Goal: Transaction & Acquisition: Purchase product/service

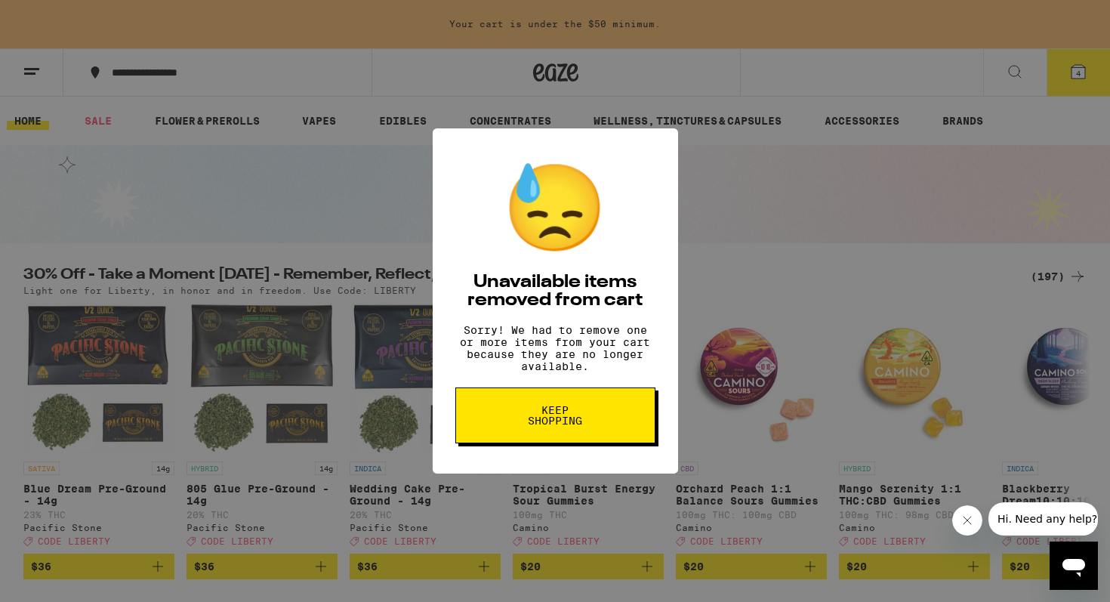
click at [597, 420] on button "Keep Shopping" at bounding box center [555, 415] width 200 height 56
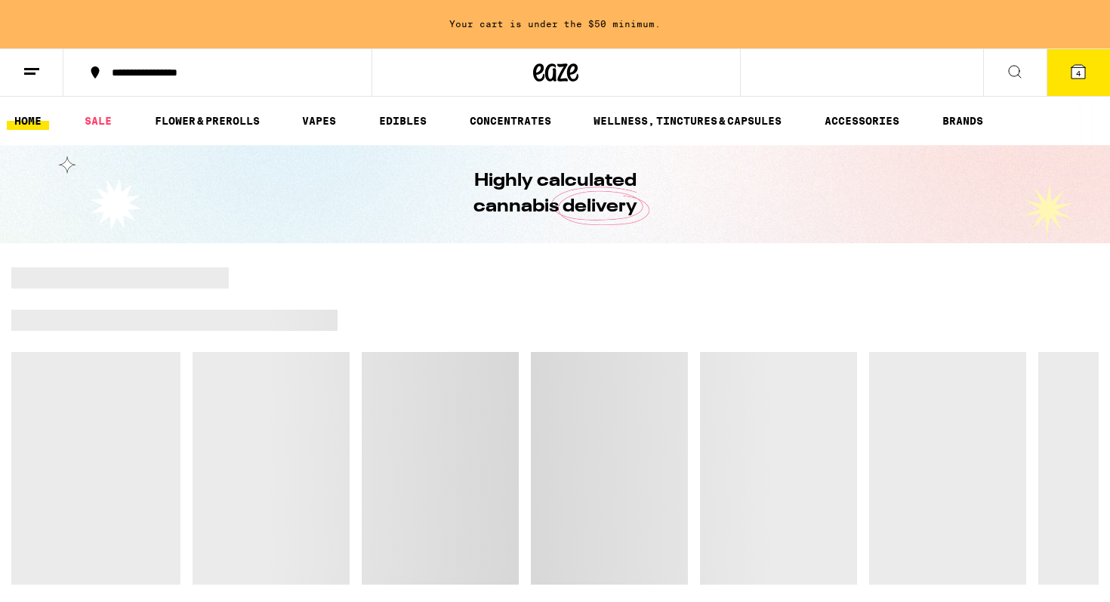
click at [1083, 72] on icon at bounding box center [1078, 72] width 14 height 14
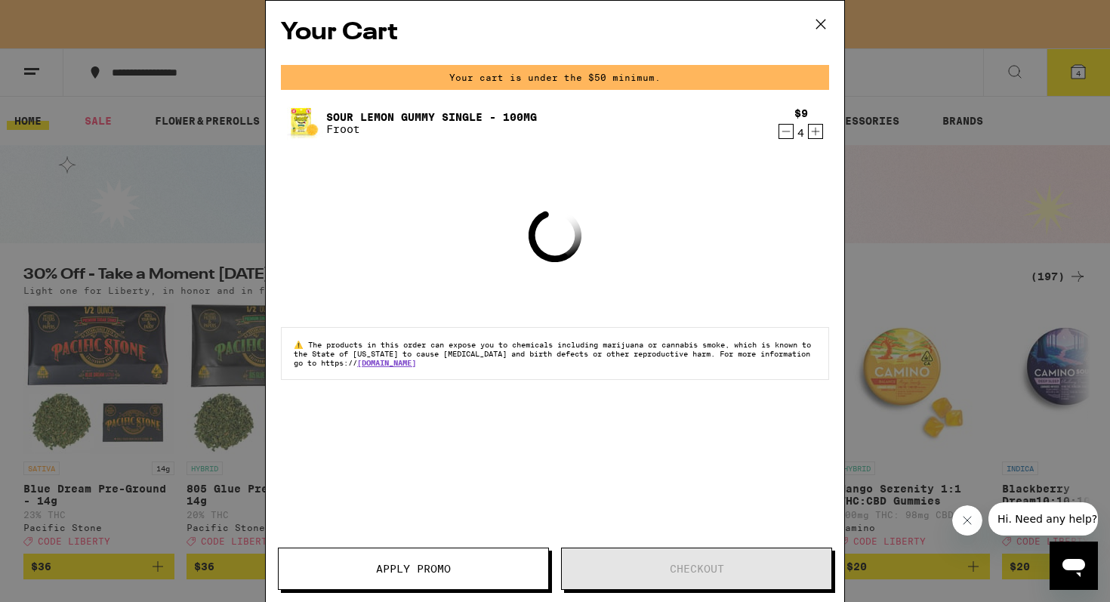
click at [786, 130] on icon "Decrement" at bounding box center [786, 131] width 14 height 18
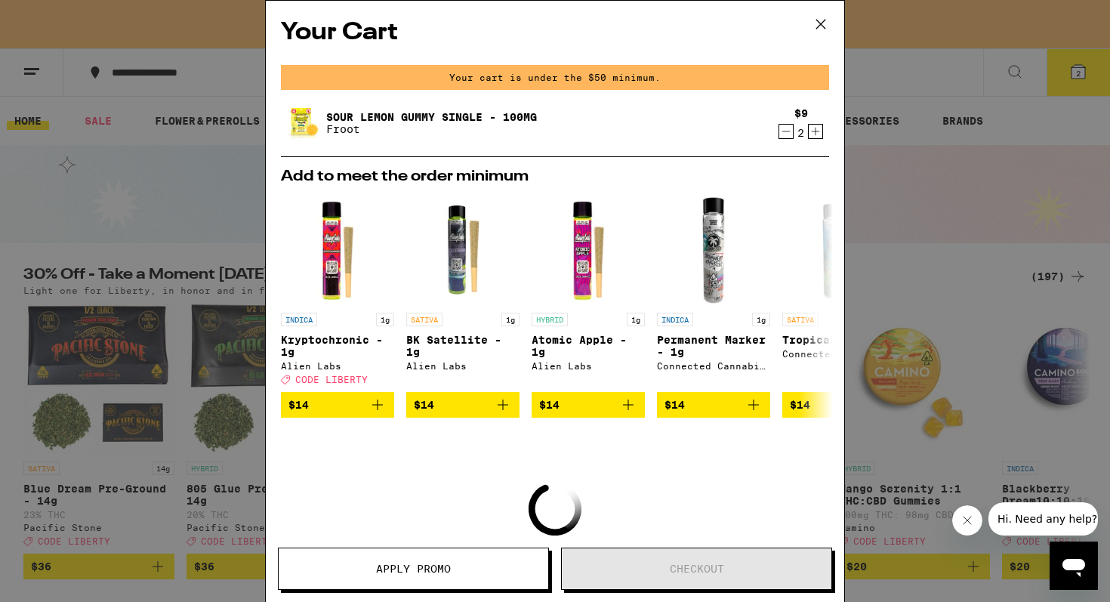
click at [786, 130] on icon "Decrement" at bounding box center [786, 131] width 14 height 18
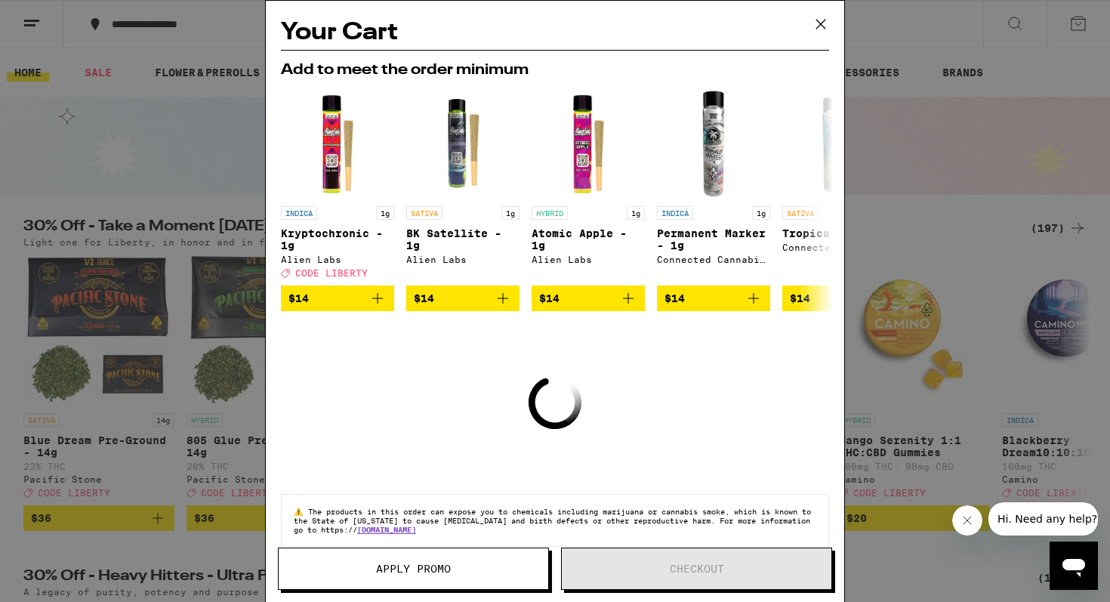
click at [786, 130] on img "Open page for Tropical Z - 1g from Connected Cannabis Co" at bounding box center [838, 141] width 113 height 113
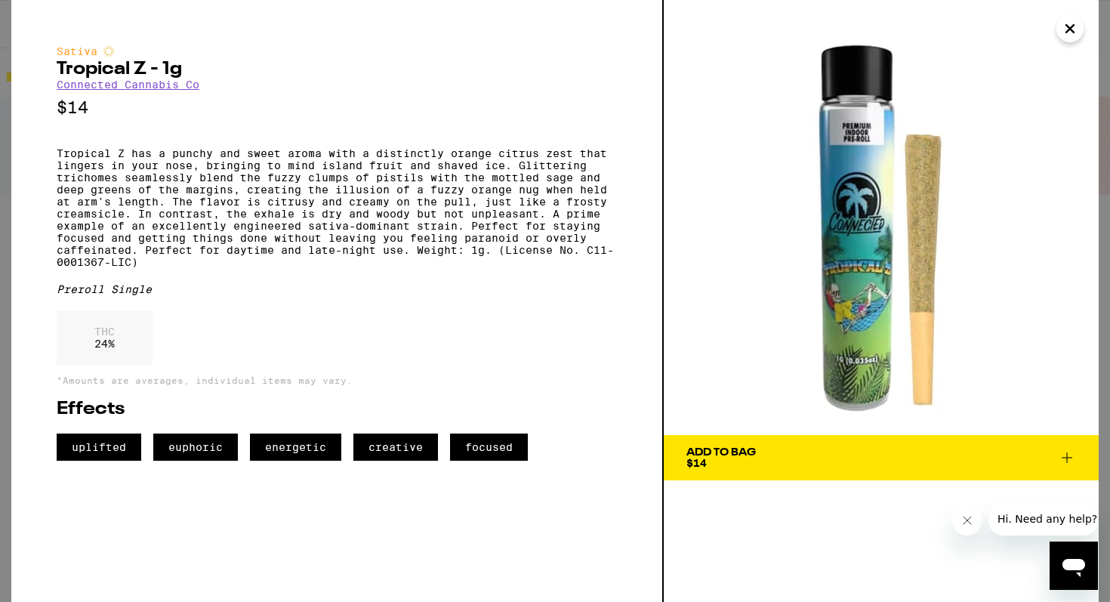
click at [1066, 36] on icon "Close" at bounding box center [1070, 28] width 18 height 23
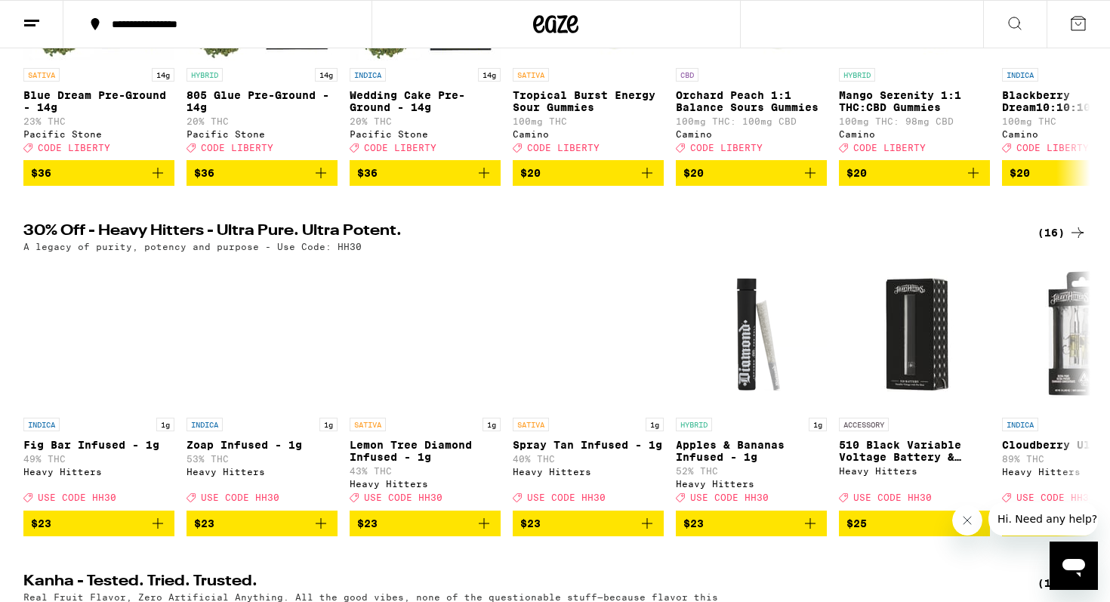
scroll to position [323, 0]
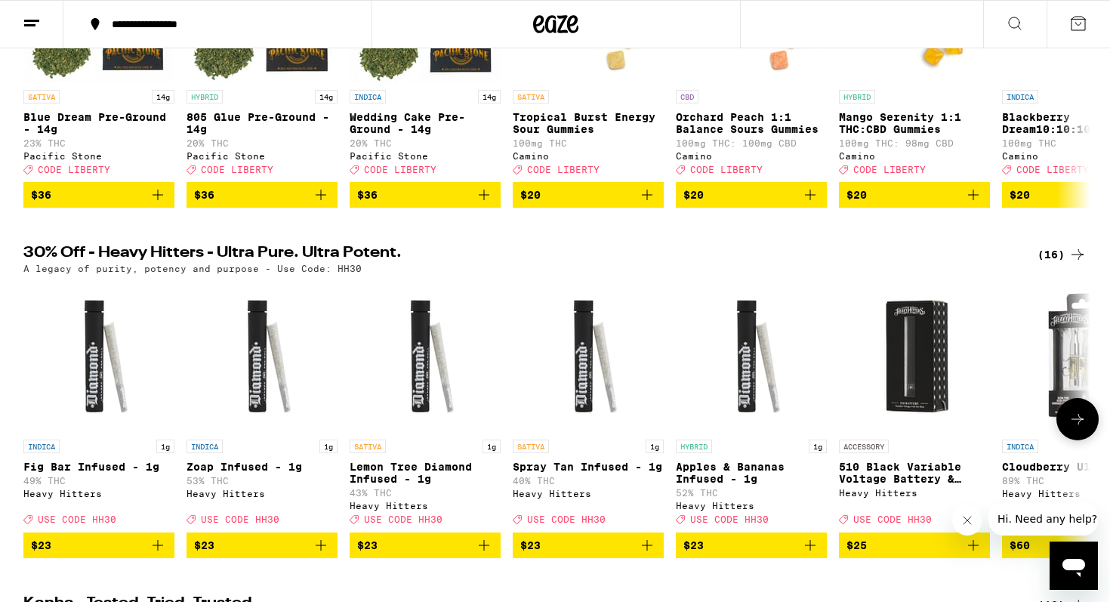
click at [1068, 428] on icon at bounding box center [1077, 419] width 18 height 18
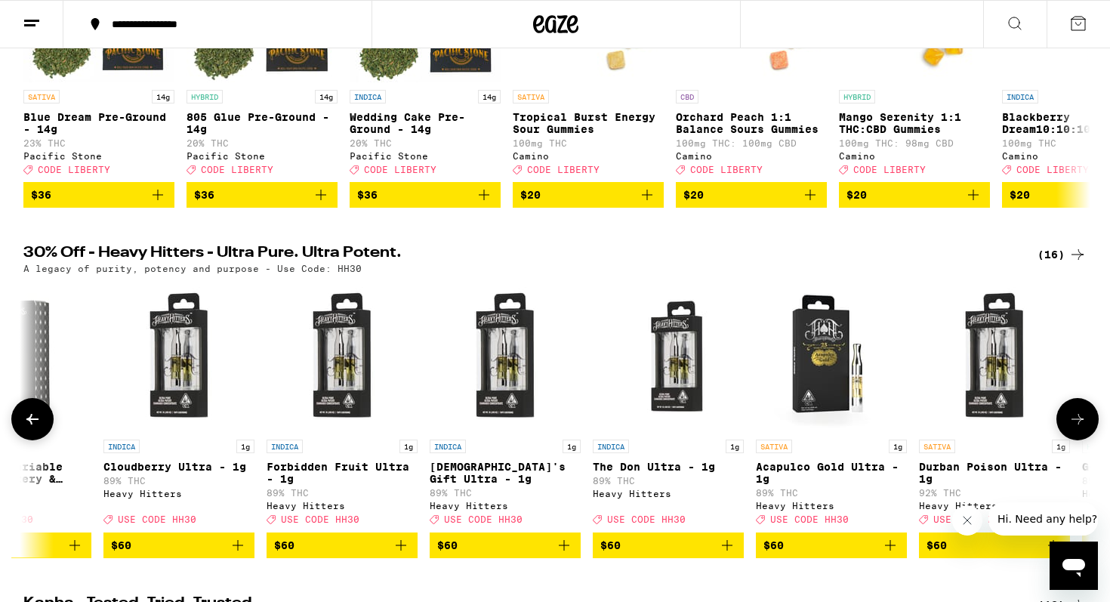
click at [1072, 424] on icon at bounding box center [1077, 419] width 12 height 11
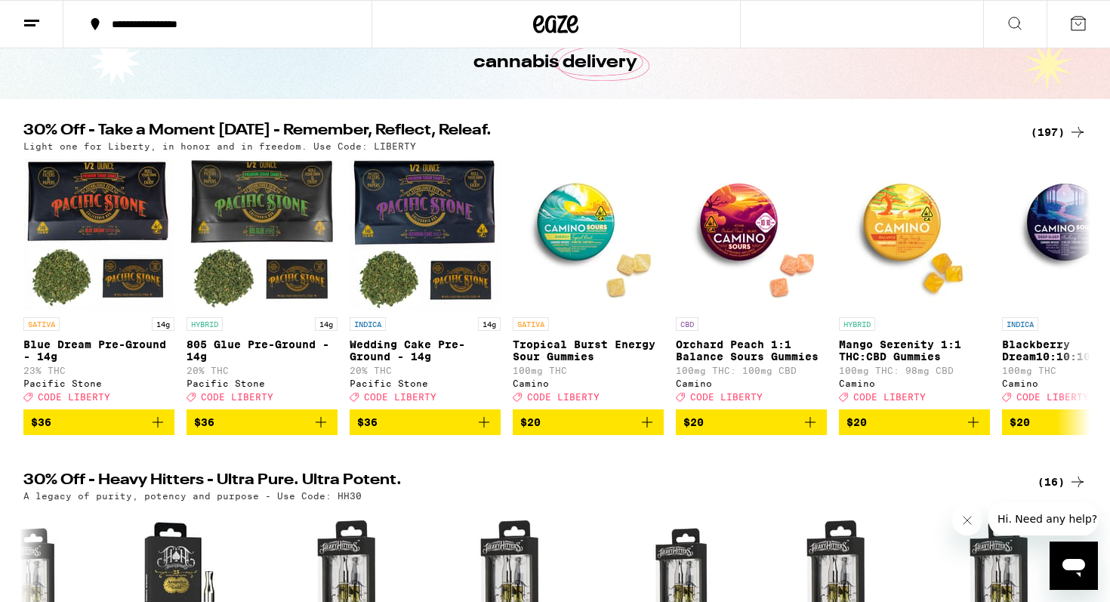
scroll to position [82, 0]
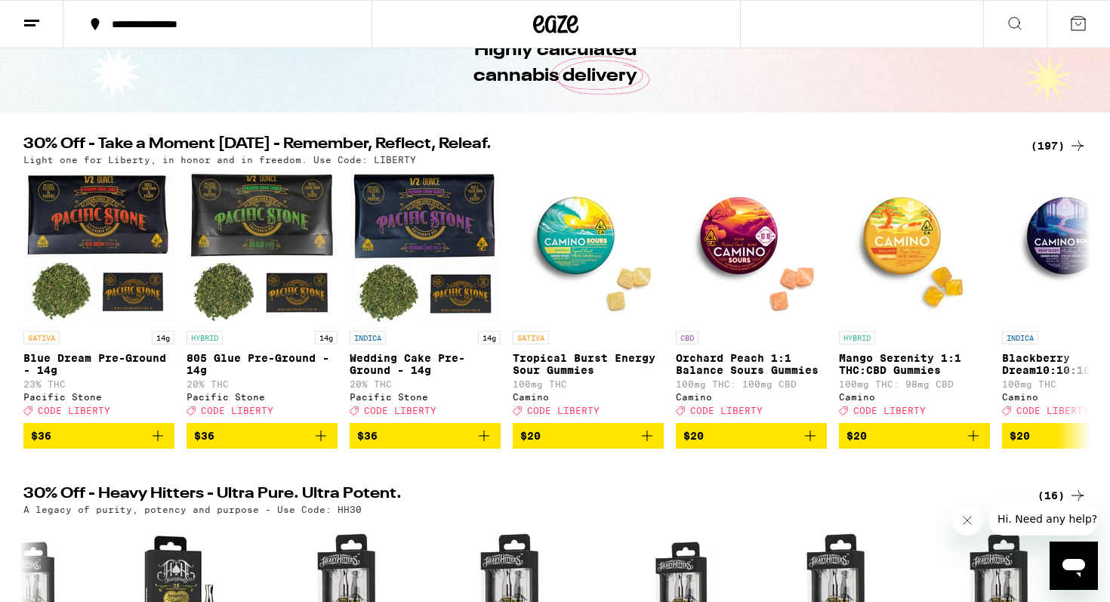
click at [1054, 141] on div "(197)" at bounding box center [1058, 146] width 56 height 18
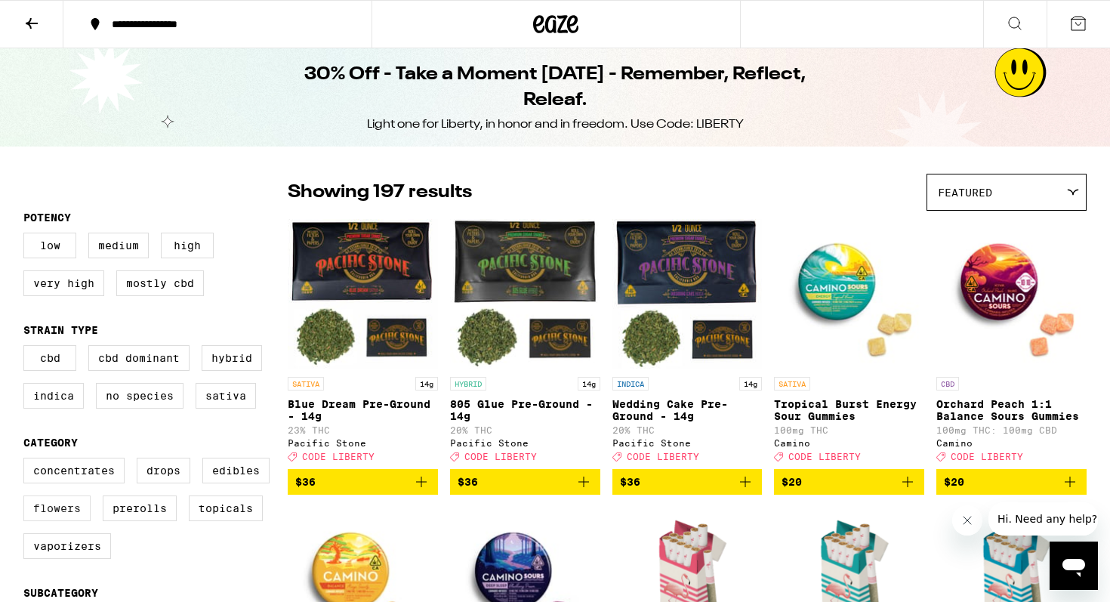
click at [75, 519] on label "Flowers" at bounding box center [56, 508] width 67 height 26
click at [27, 460] on input "Flowers" at bounding box center [26, 460] width 1 height 1
checkbox input "true"
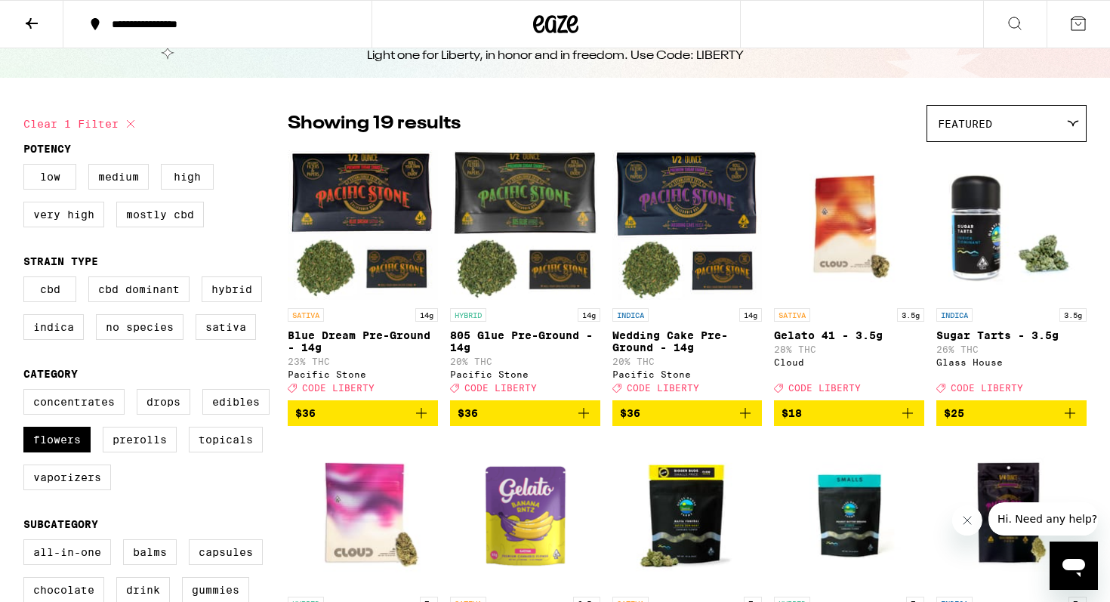
scroll to position [70, 0]
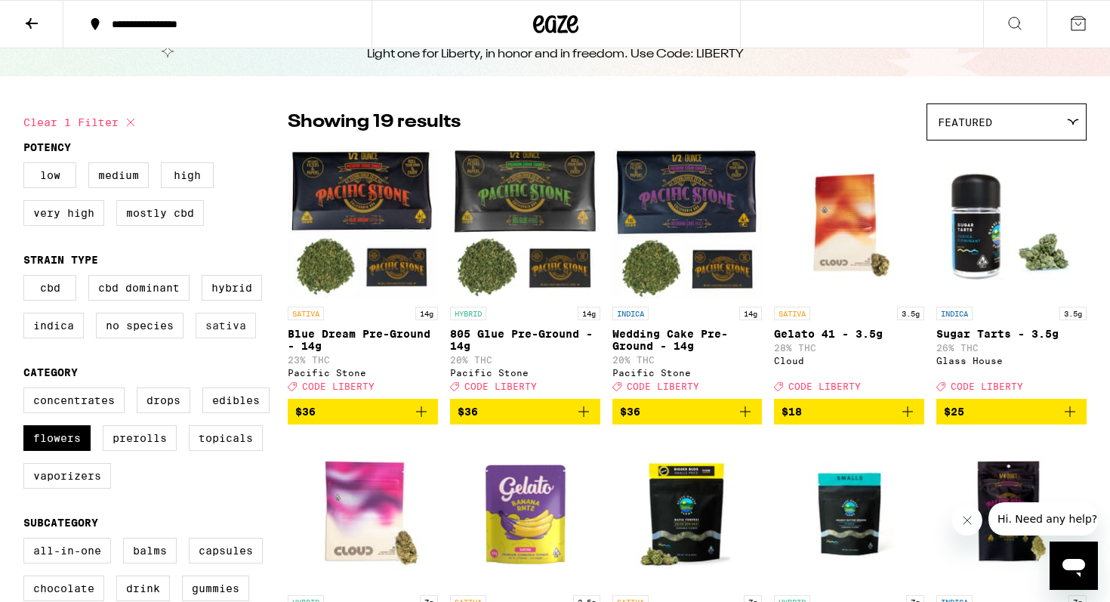
click at [229, 337] on label "Sativa" at bounding box center [226, 326] width 60 height 26
click at [27, 278] on input "Sativa" at bounding box center [26, 277] width 1 height 1
checkbox input "true"
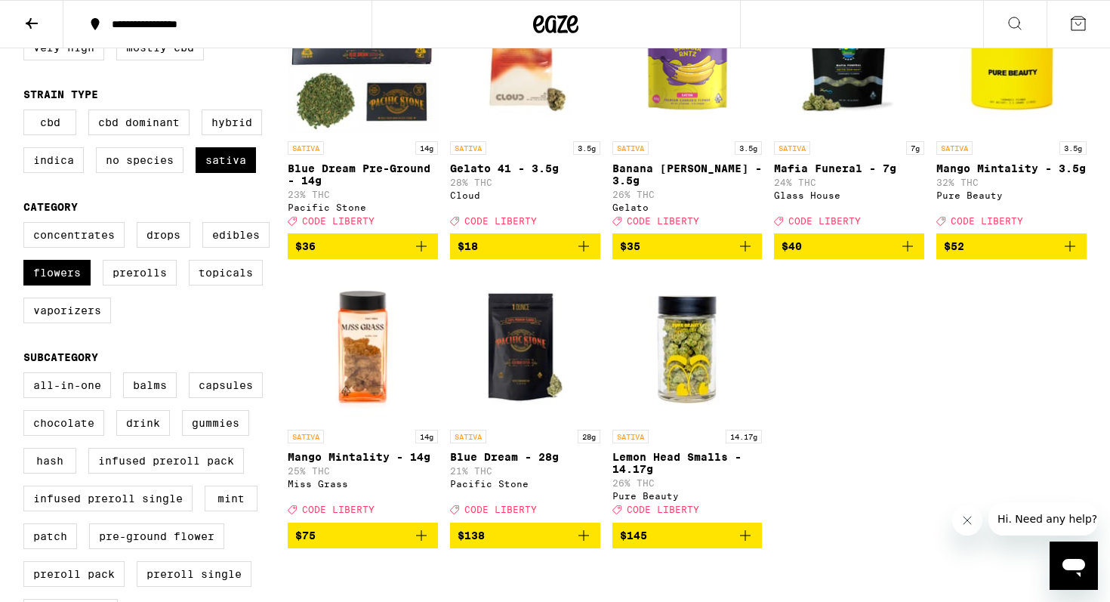
scroll to position [242, 0]
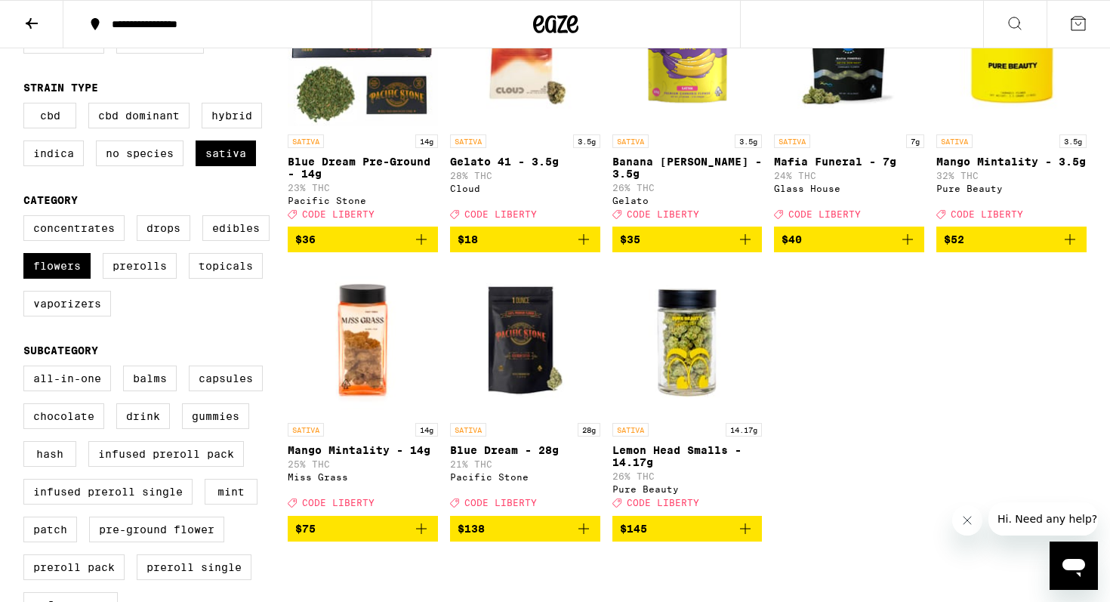
click at [747, 537] on icon "Add to bag" at bounding box center [745, 528] width 18 height 18
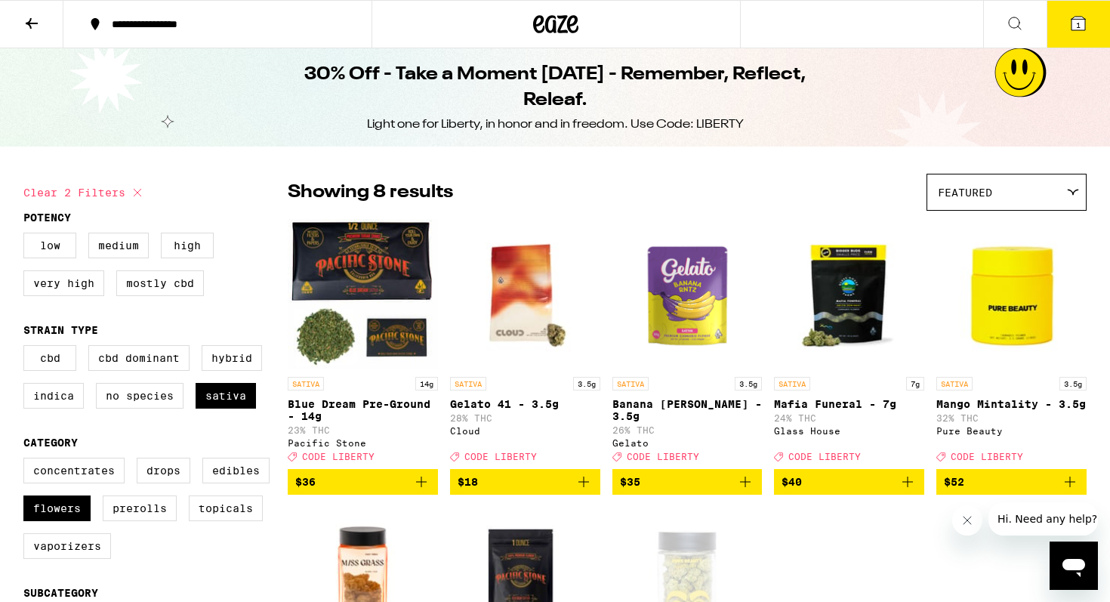
scroll to position [9, 0]
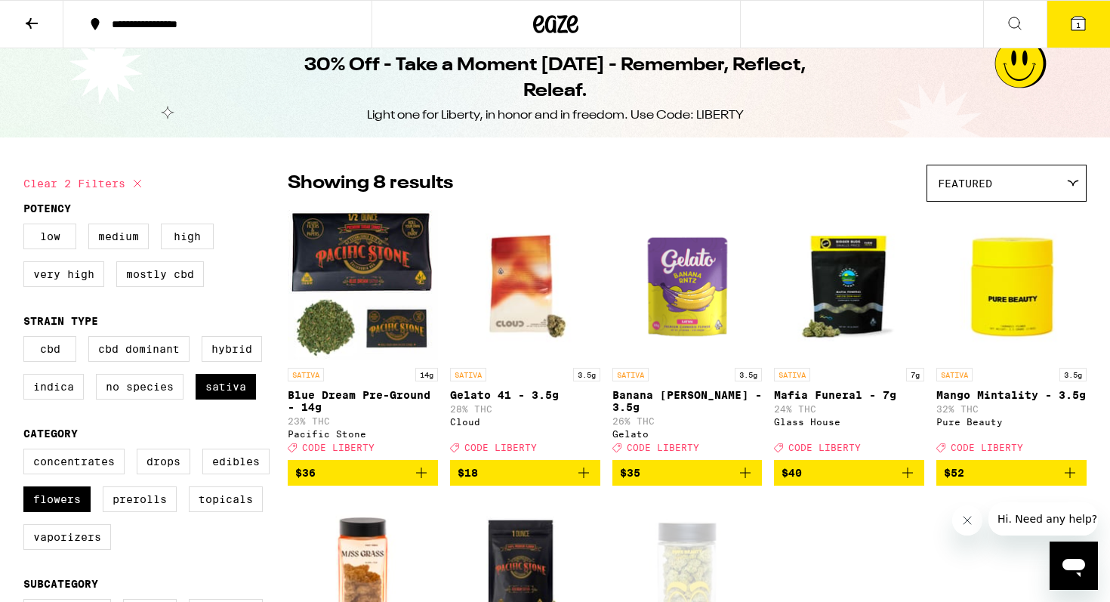
click at [1070, 481] on icon "Add to bag" at bounding box center [1070, 473] width 18 height 18
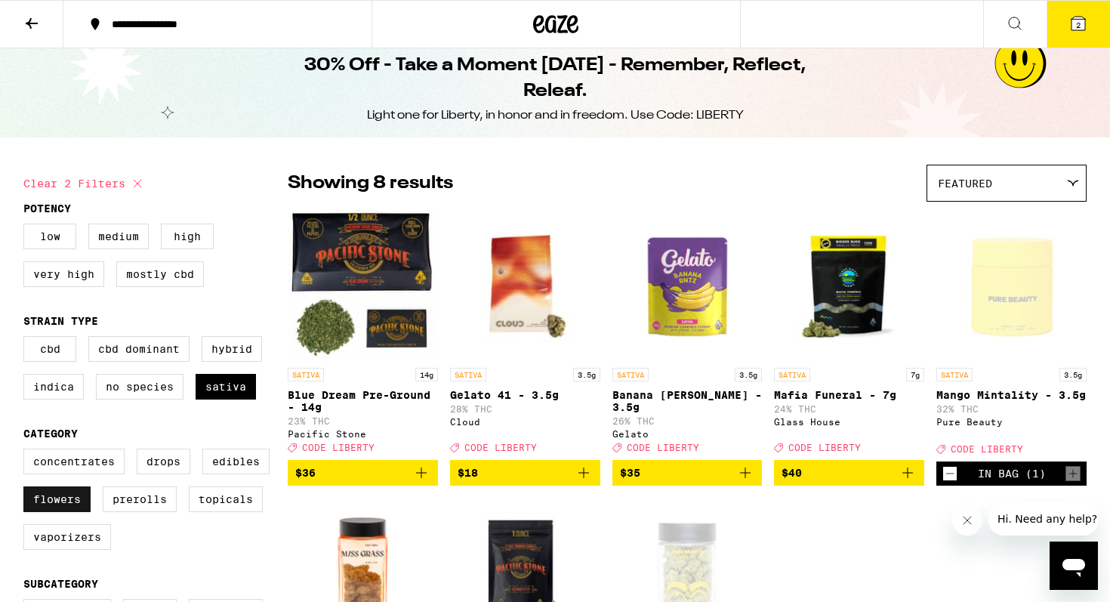
click at [54, 511] on label "Flowers" at bounding box center [56, 499] width 67 height 26
click at [27, 451] on input "Flowers" at bounding box center [26, 451] width 1 height 1
checkbox input "false"
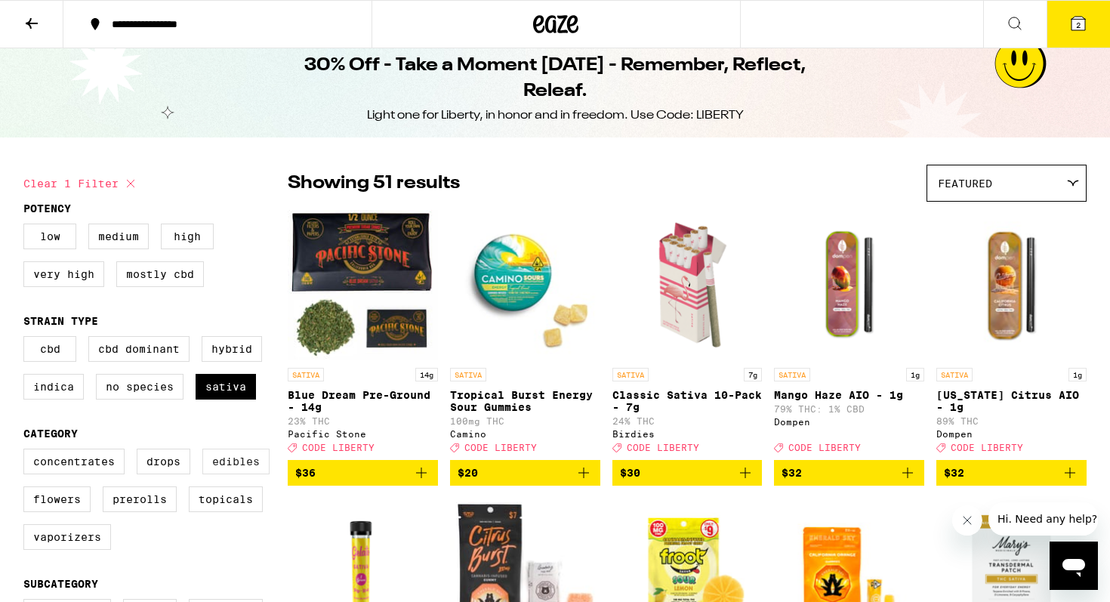
click at [231, 472] on label "Edibles" at bounding box center [235, 461] width 67 height 26
click at [27, 451] on input "Edibles" at bounding box center [26, 451] width 1 height 1
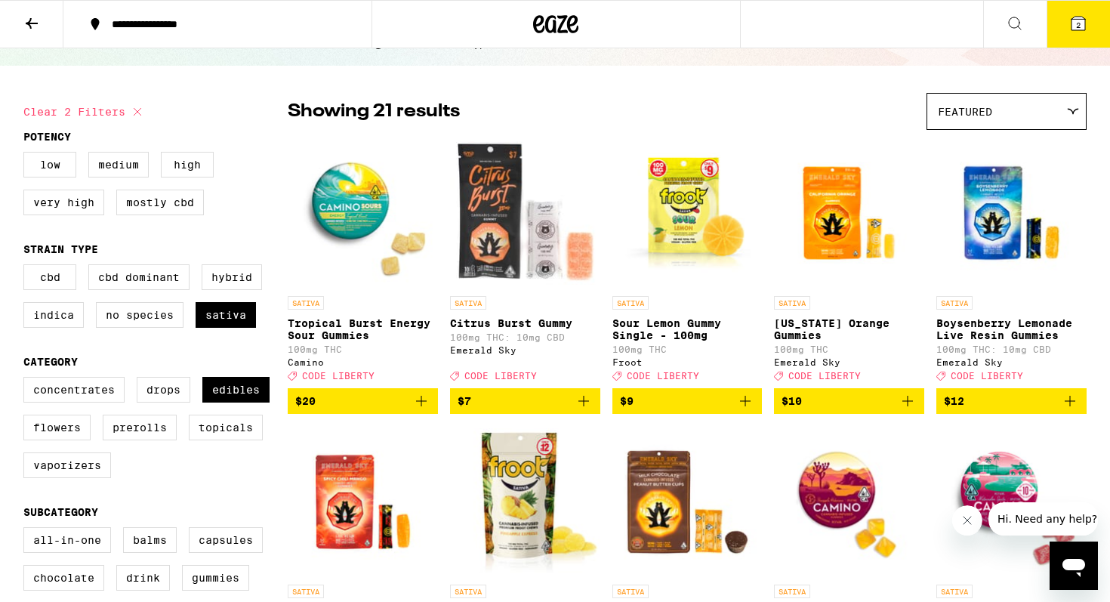
scroll to position [99, 0]
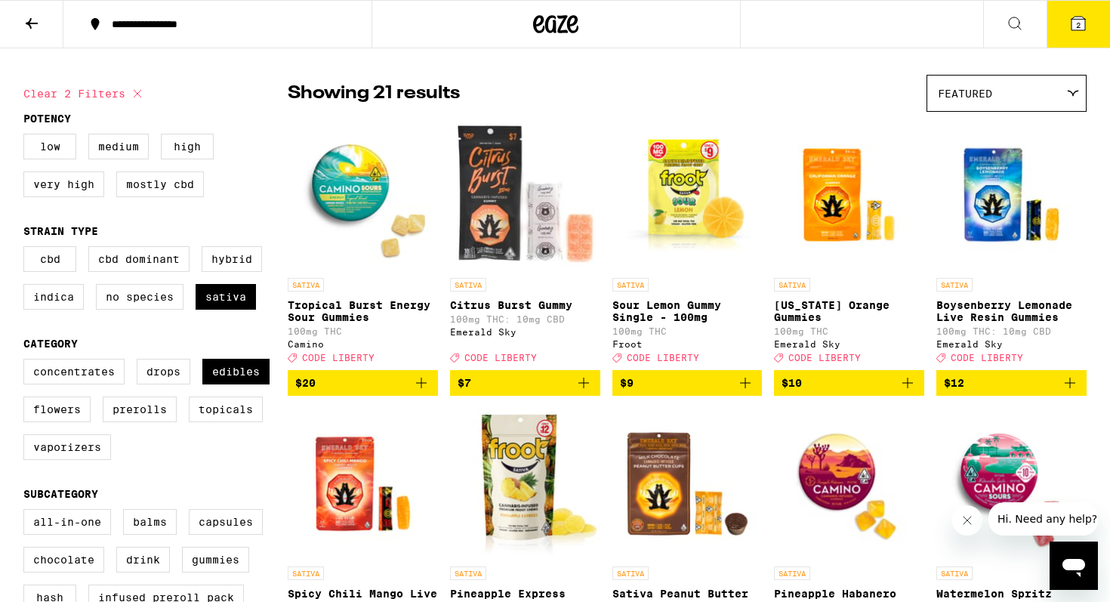
click at [747, 391] on icon "Add to bag" at bounding box center [745, 383] width 18 height 18
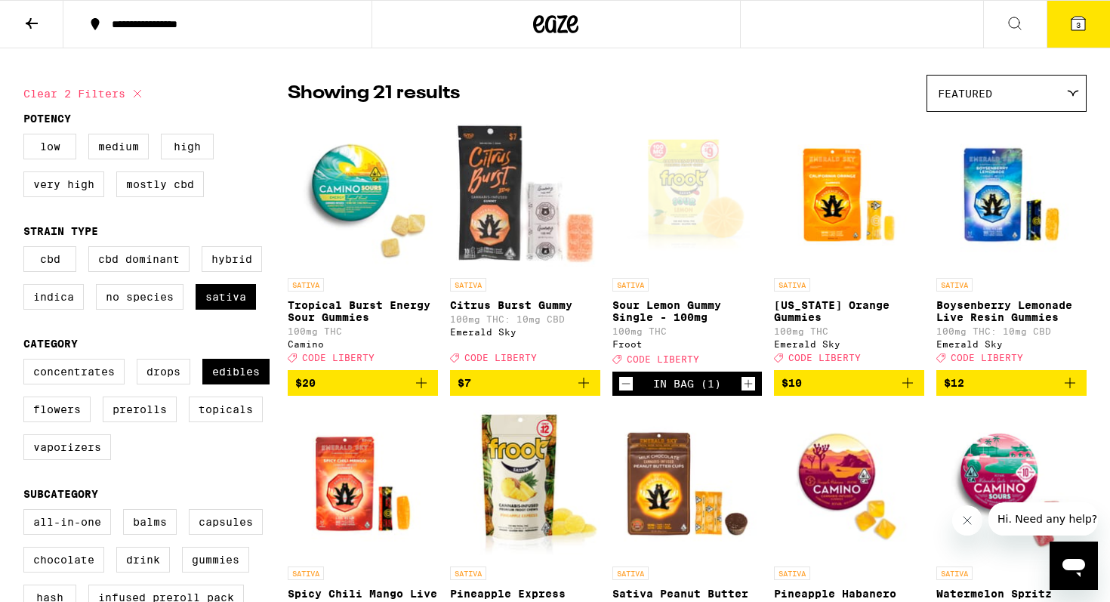
click at [747, 391] on icon "Increment" at bounding box center [748, 383] width 14 height 18
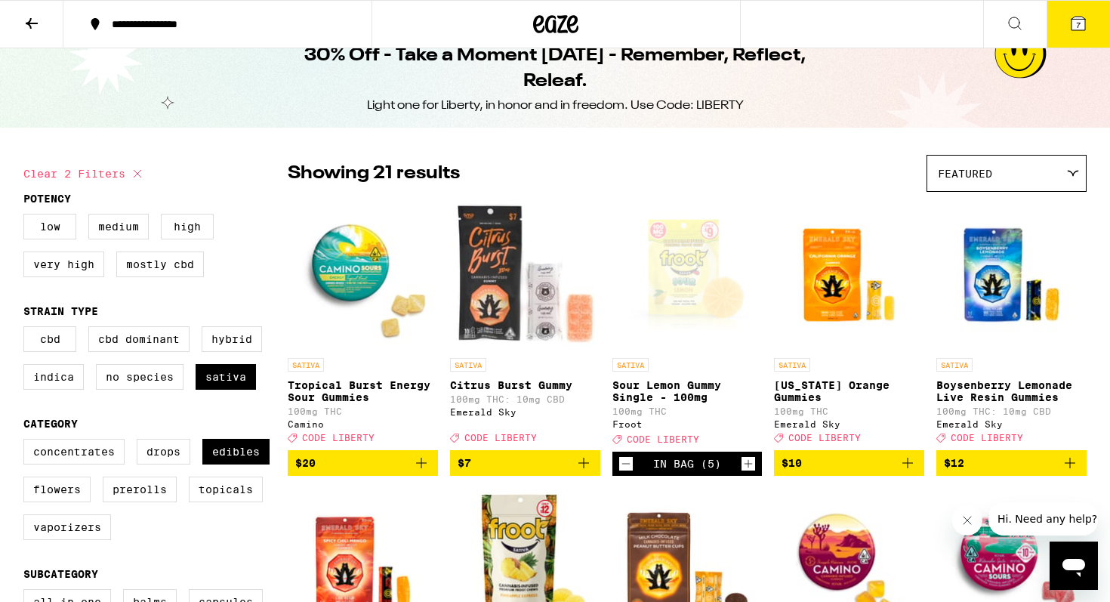
scroll to position [23, 0]
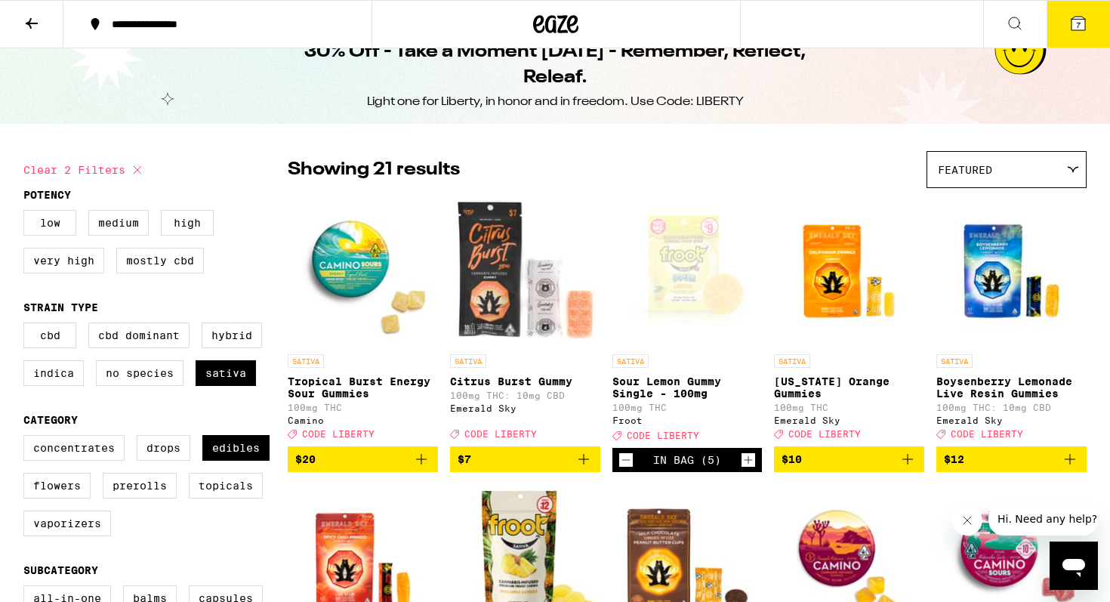
click at [1069, 21] on icon at bounding box center [1078, 23] width 18 height 18
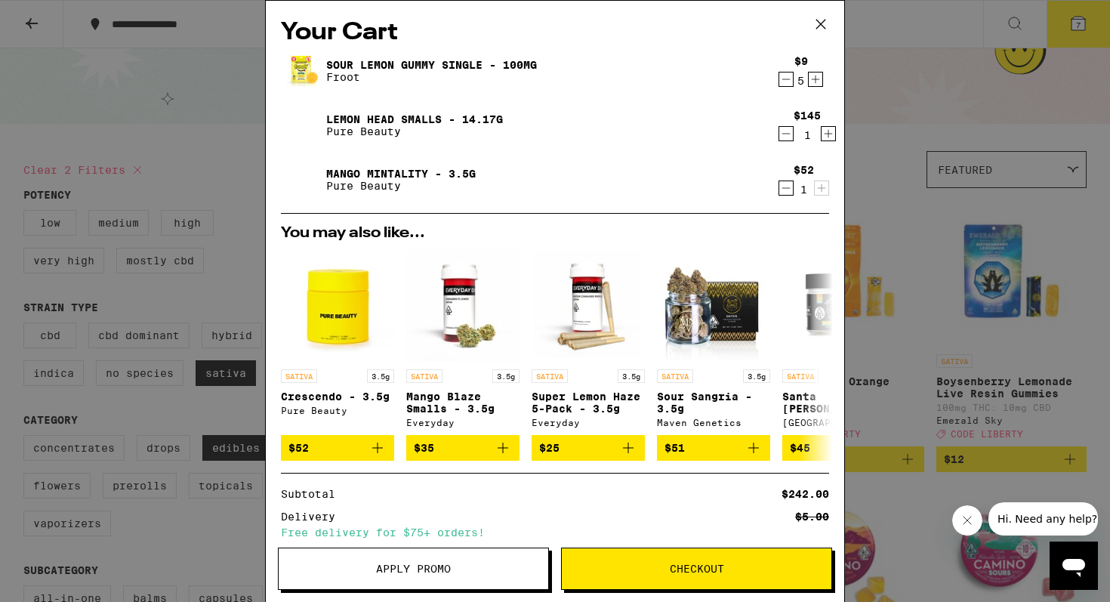
click at [417, 563] on span "Apply Promo" at bounding box center [413, 568] width 75 height 11
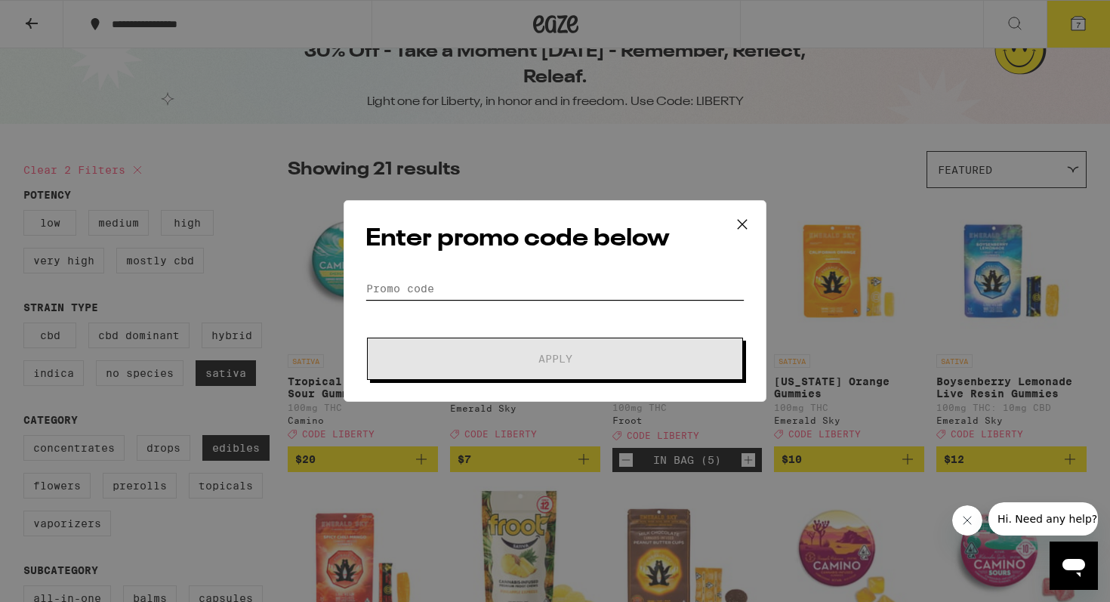
click at [506, 278] on input "Promo Code" at bounding box center [554, 288] width 379 height 23
click at [745, 223] on icon at bounding box center [742, 224] width 23 height 23
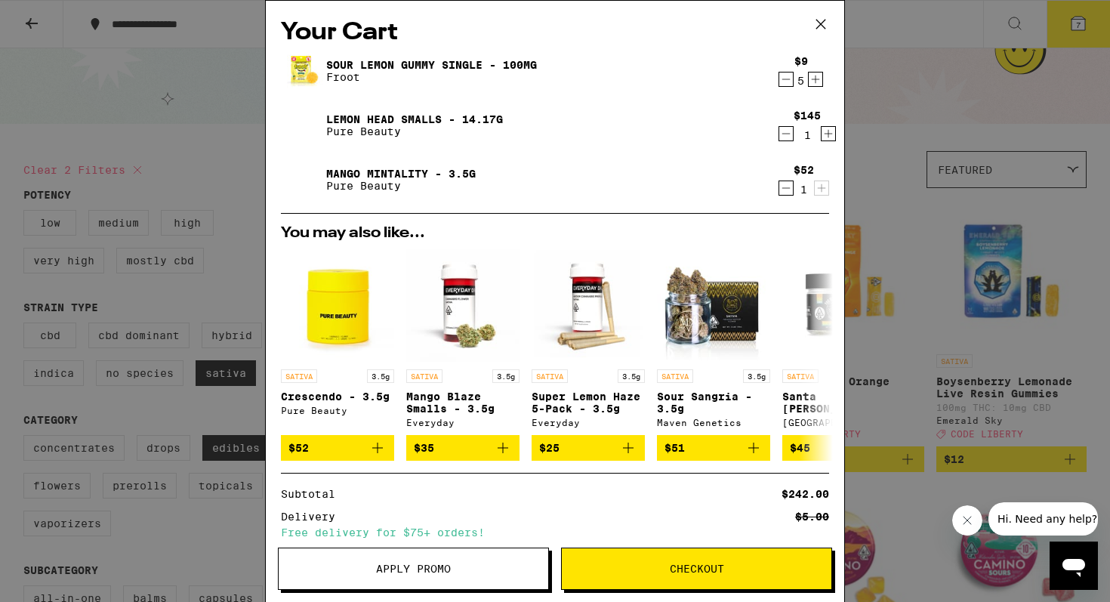
click at [821, 19] on icon at bounding box center [820, 24] width 23 height 23
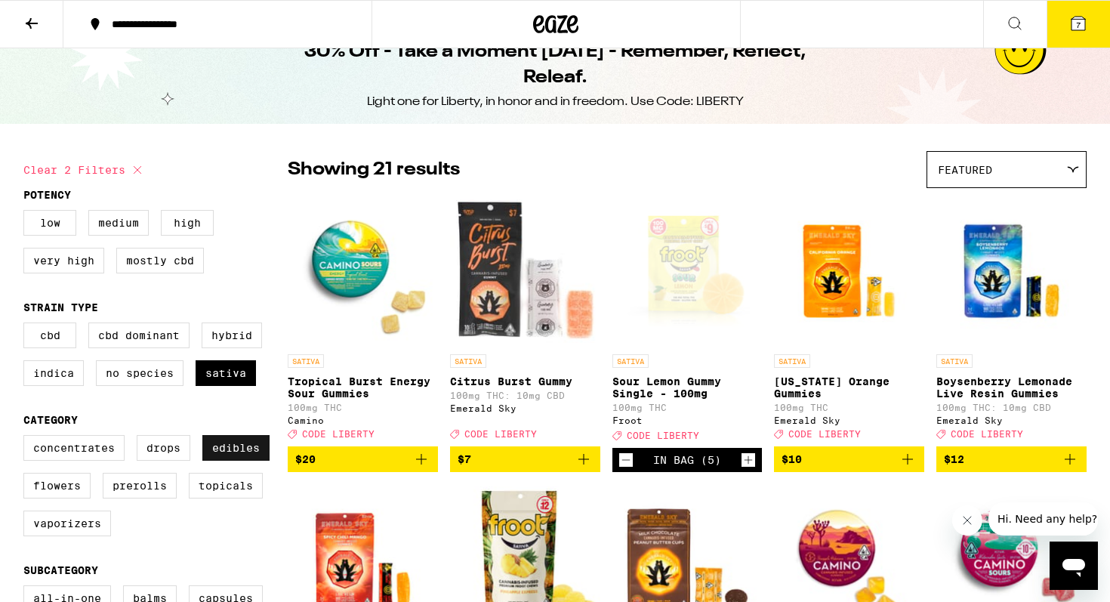
click at [235, 460] on label "Edibles" at bounding box center [235, 448] width 67 height 26
click at [27, 438] on input "Edibles" at bounding box center [26, 437] width 1 height 1
checkbox input "false"
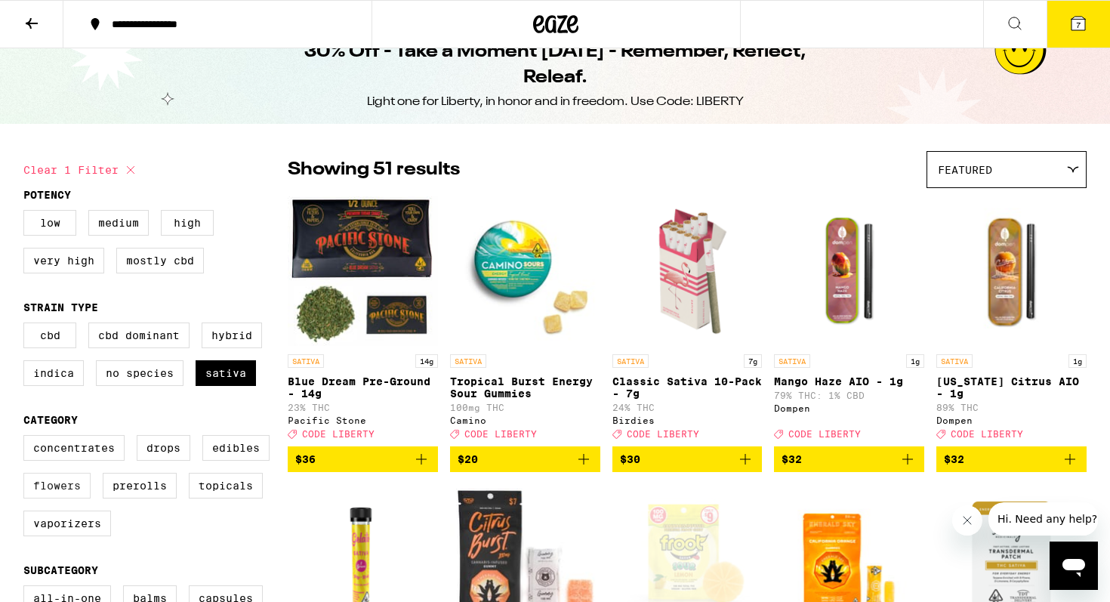
click at [75, 498] on label "Flowers" at bounding box center [56, 486] width 67 height 26
click at [27, 438] on input "Flowers" at bounding box center [26, 437] width 1 height 1
checkbox input "true"
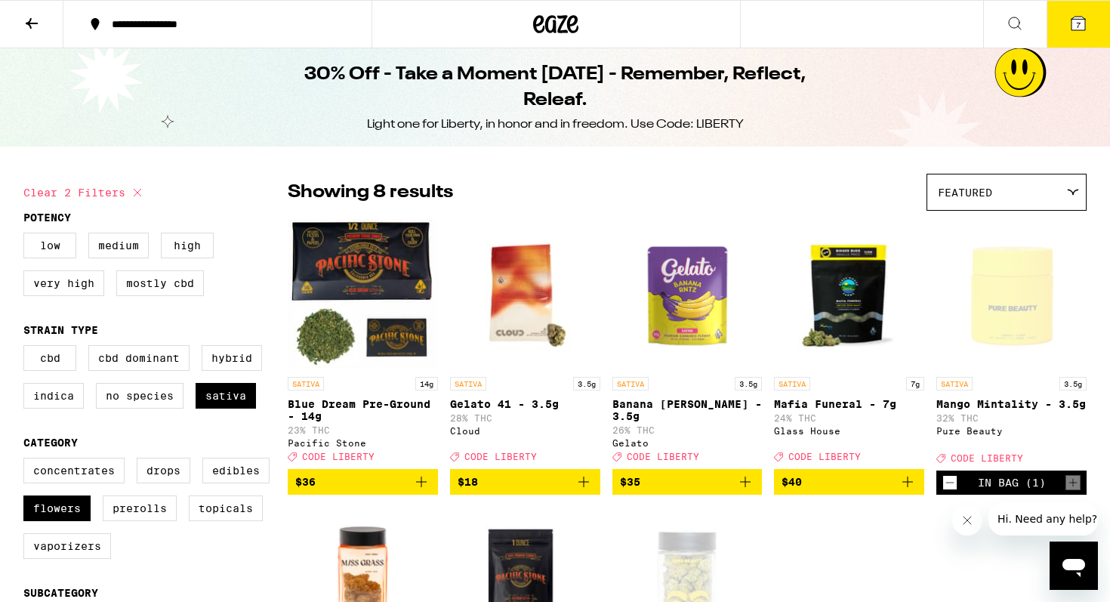
click at [1076, 39] on button "7" at bounding box center [1077, 24] width 63 height 47
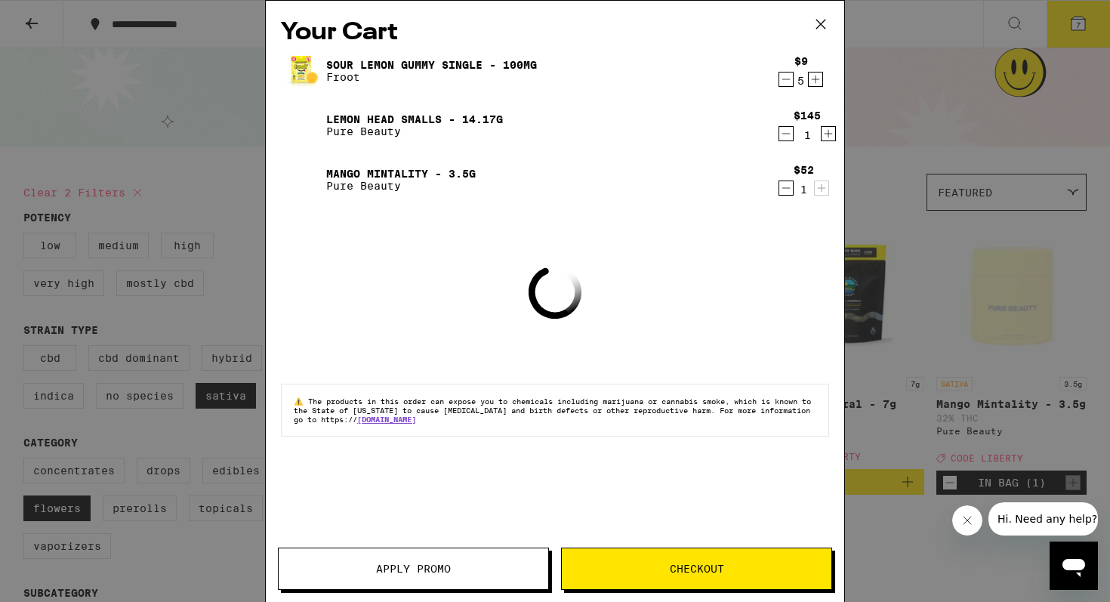
click at [439, 561] on button "Apply Promo" at bounding box center [413, 568] width 271 height 42
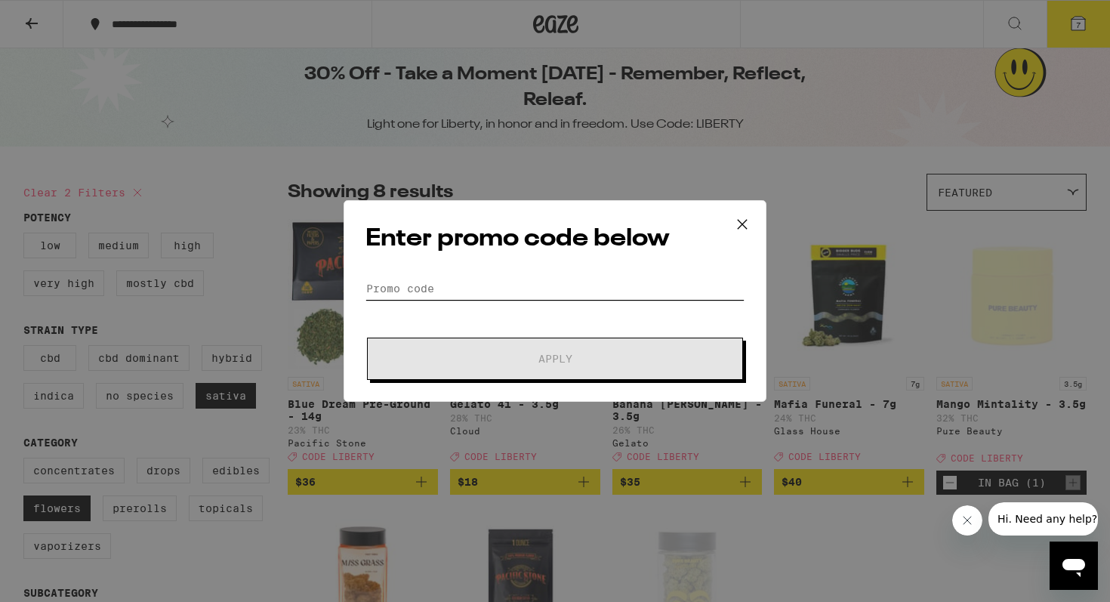
click at [515, 279] on input "Promo Code" at bounding box center [554, 288] width 379 height 23
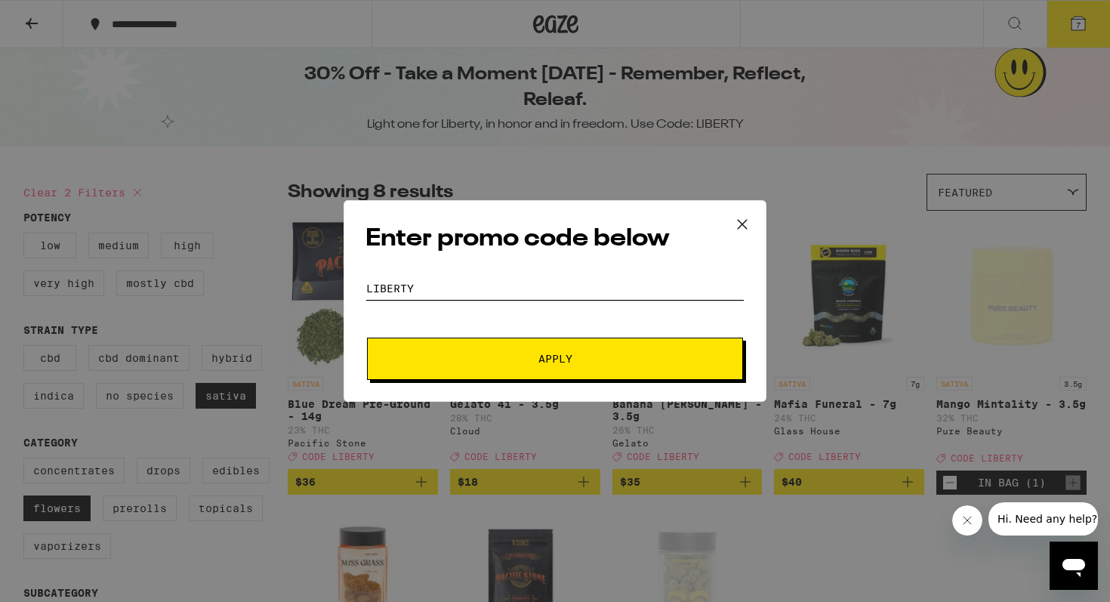
type input "liberty"
click at [367, 337] on button "Apply" at bounding box center [555, 358] width 376 height 42
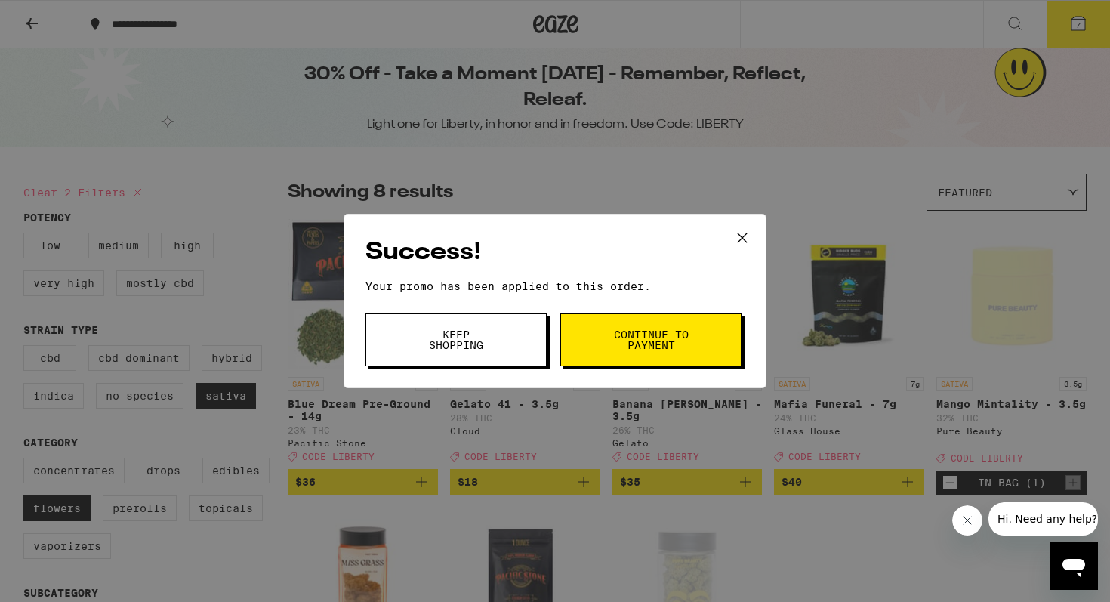
click at [637, 350] on span "Continue to payment" at bounding box center [650, 339] width 77 height 21
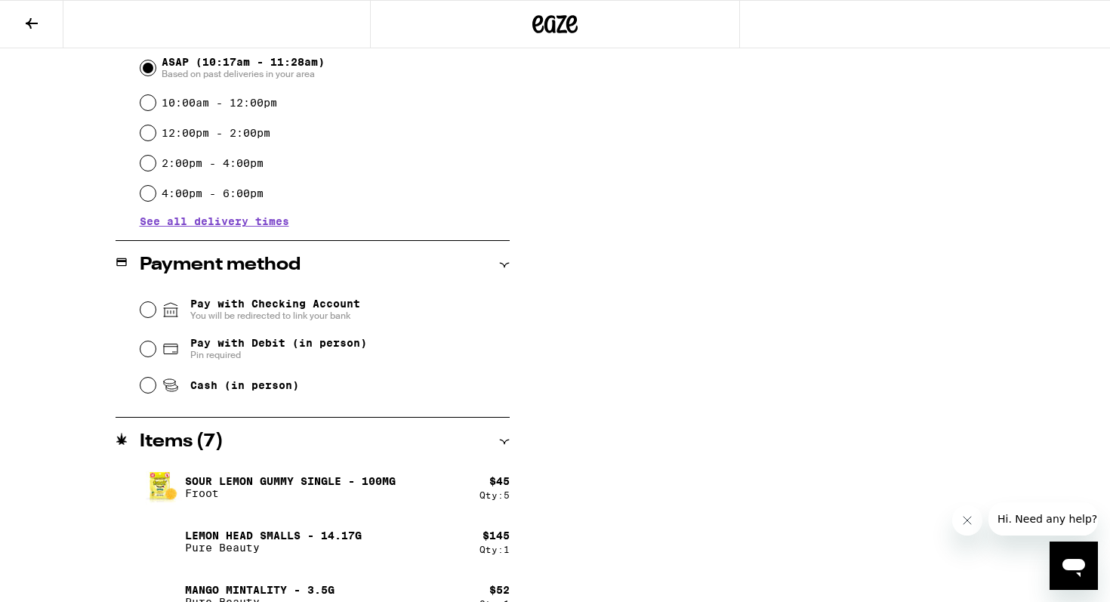
scroll to position [454, 0]
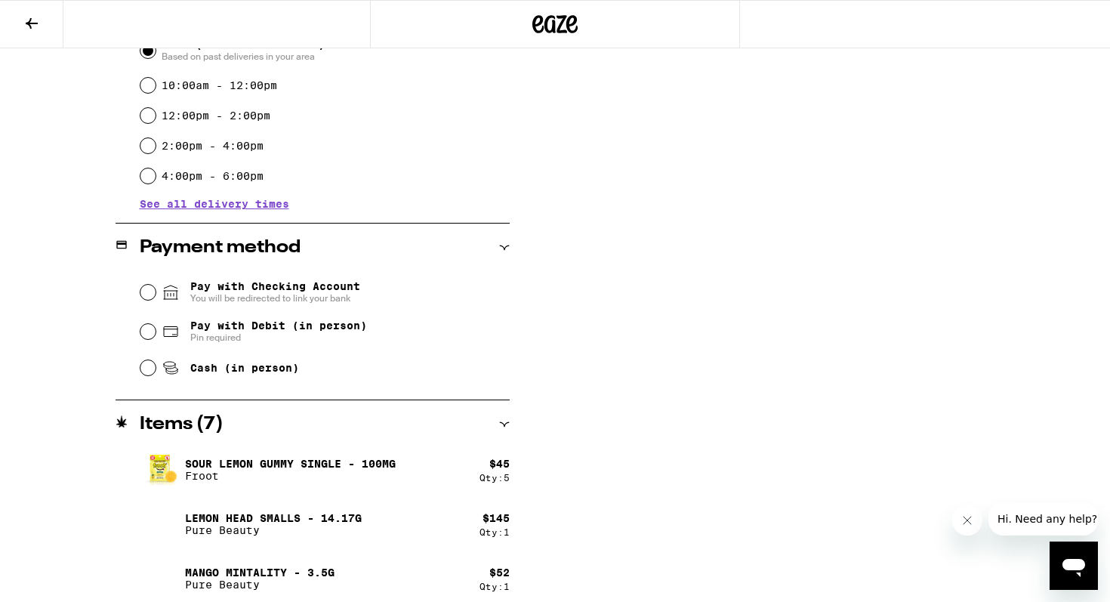
click at [260, 372] on span "Cash (in person)" at bounding box center [244, 368] width 109 height 12
click at [156, 372] on input "Cash (in person)" at bounding box center [147, 367] width 15 height 15
radio input "true"
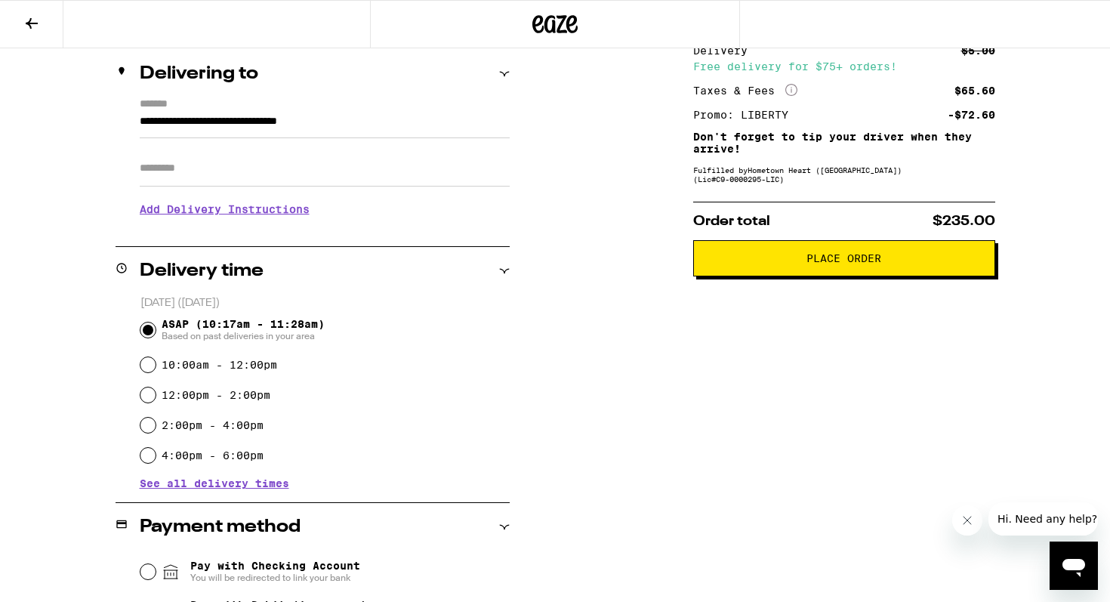
scroll to position [0, 0]
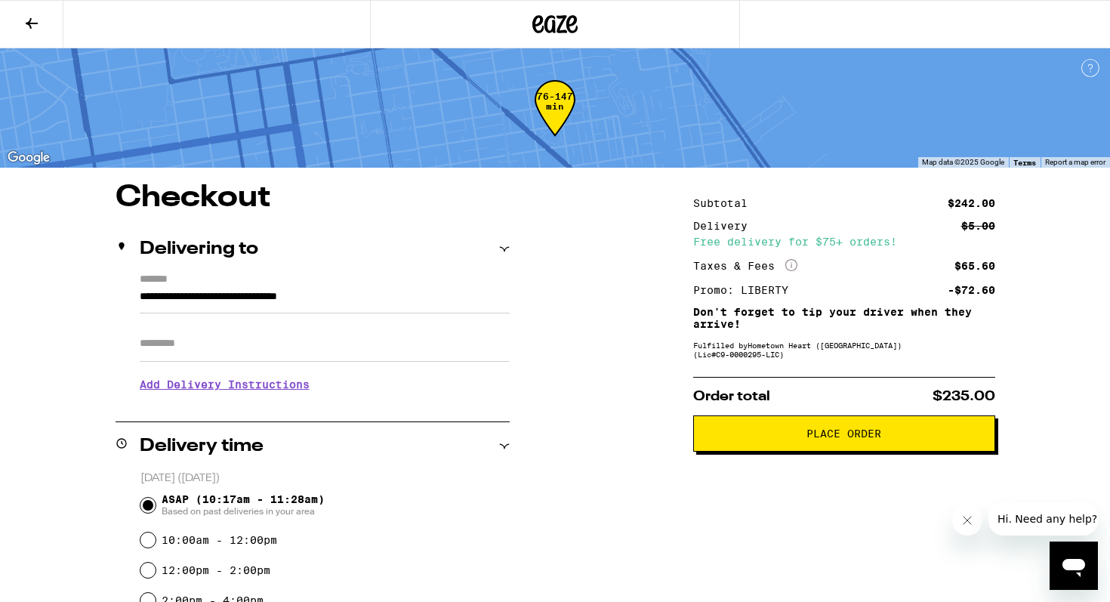
click at [744, 439] on span "Place Order" at bounding box center [844, 433] width 276 height 11
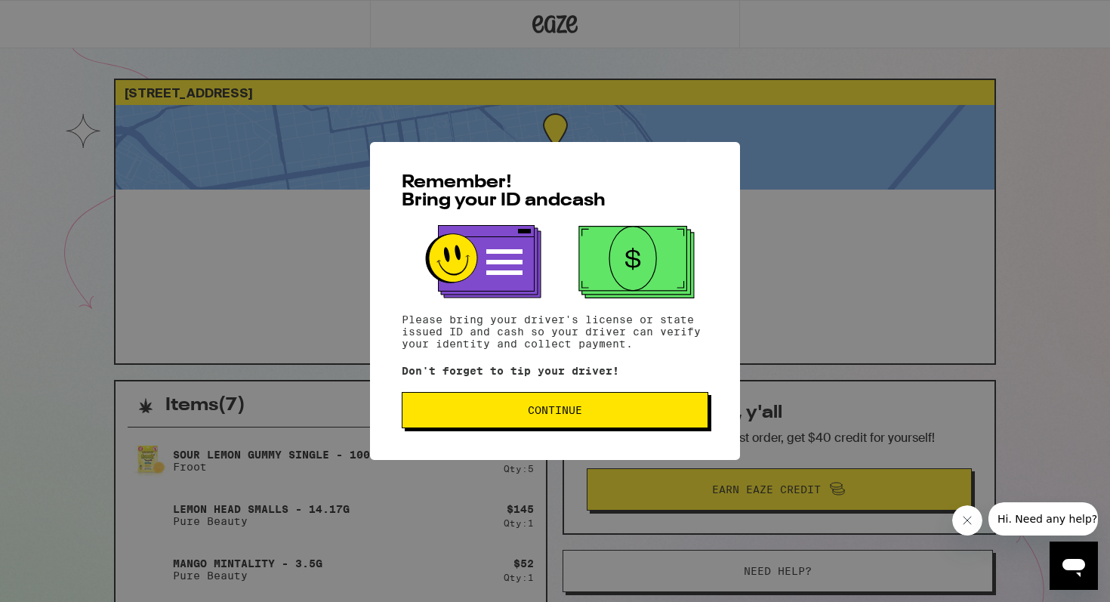
click at [656, 415] on span "Continue" at bounding box center [554, 410] width 281 height 11
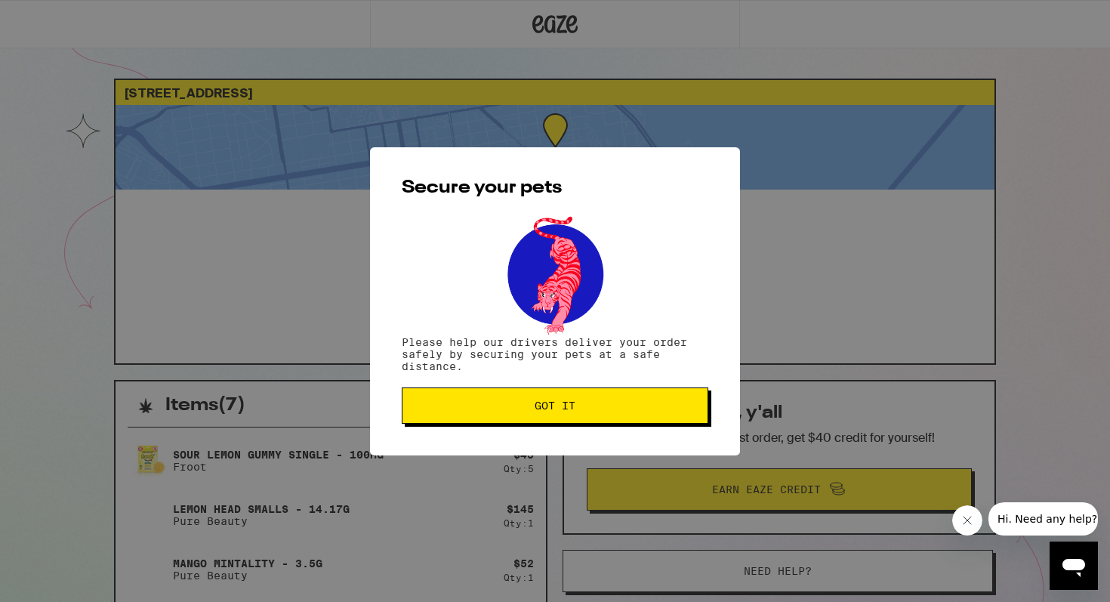
click at [656, 416] on button "Got it" at bounding box center [555, 405] width 306 height 36
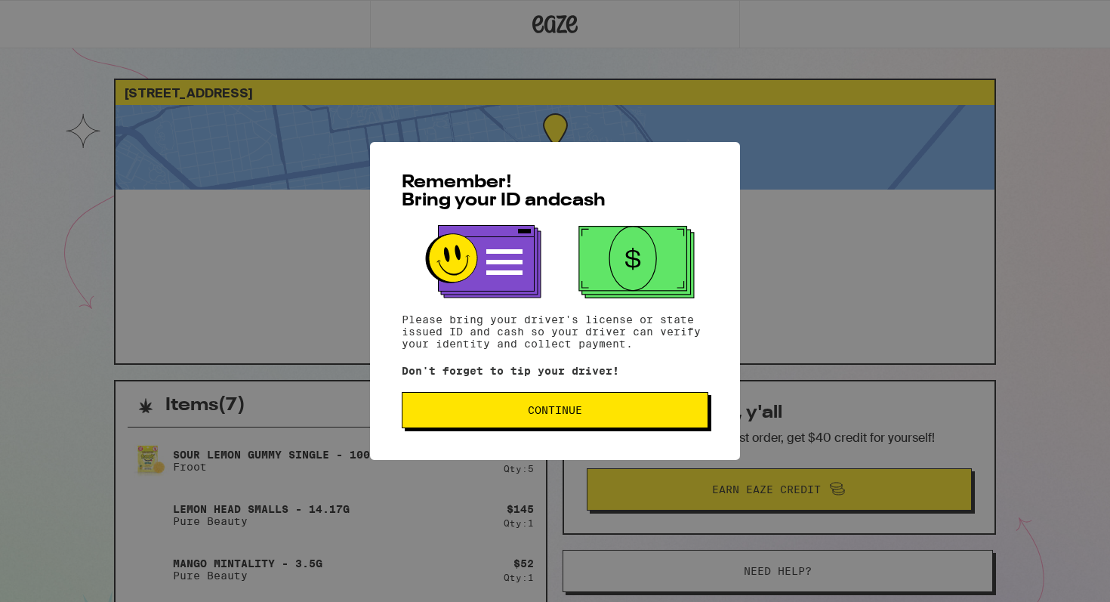
click at [482, 405] on button "Continue" at bounding box center [555, 410] width 306 height 36
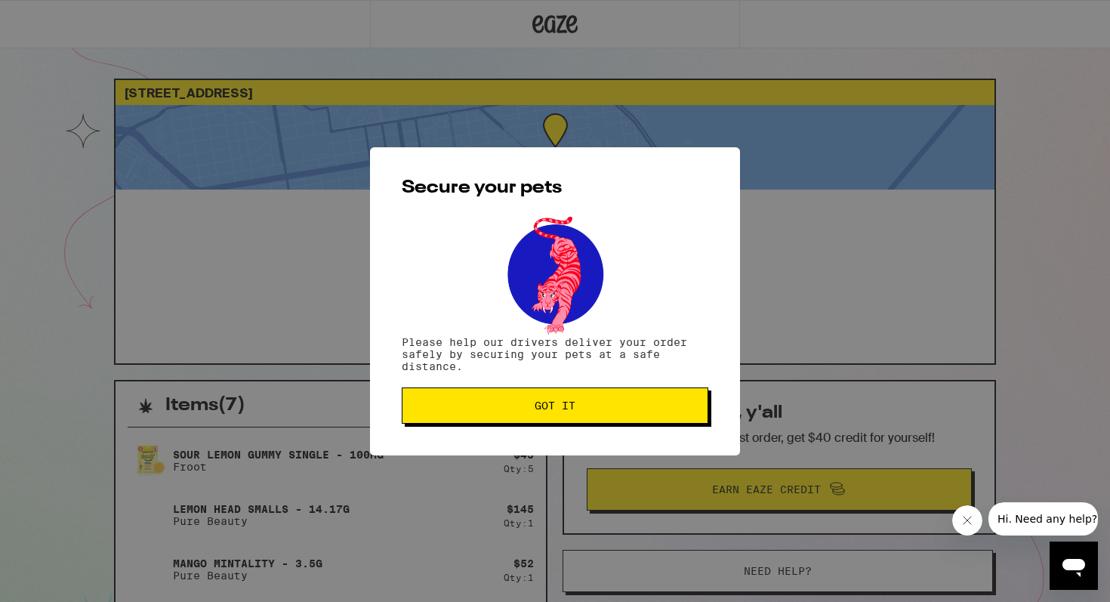
click at [478, 406] on span "Got it" at bounding box center [554, 405] width 281 height 11
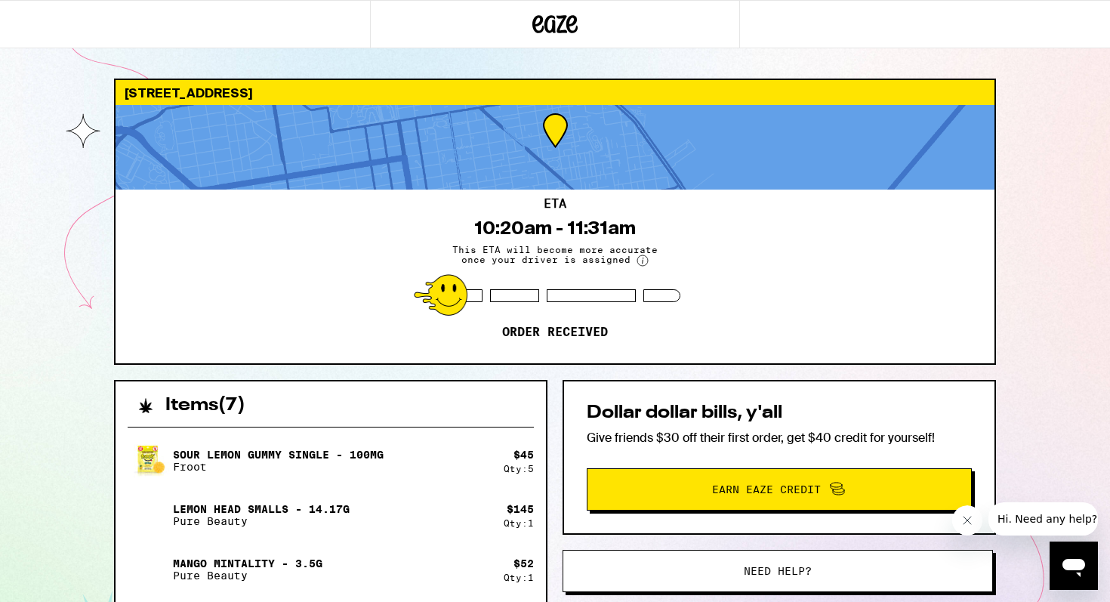
click at [1054, 186] on div "615a Greenwich St San Francisco 94133 ETA 10:20am - 11:31am This ETA will becom…" at bounding box center [555, 411] width 1110 height 823
click at [497, 240] on div "ETA 10:20am - 11:31am This ETA will become more accurate once your driver is as…" at bounding box center [554, 276] width 879 height 174
click at [959, 514] on button "Close message from company" at bounding box center [967, 520] width 30 height 30
click at [999, 477] on div "615a Greenwich St San Francisco 94133 ETA 10:20am - 11:31am This ETA will becom…" at bounding box center [555, 451] width 906 height 744
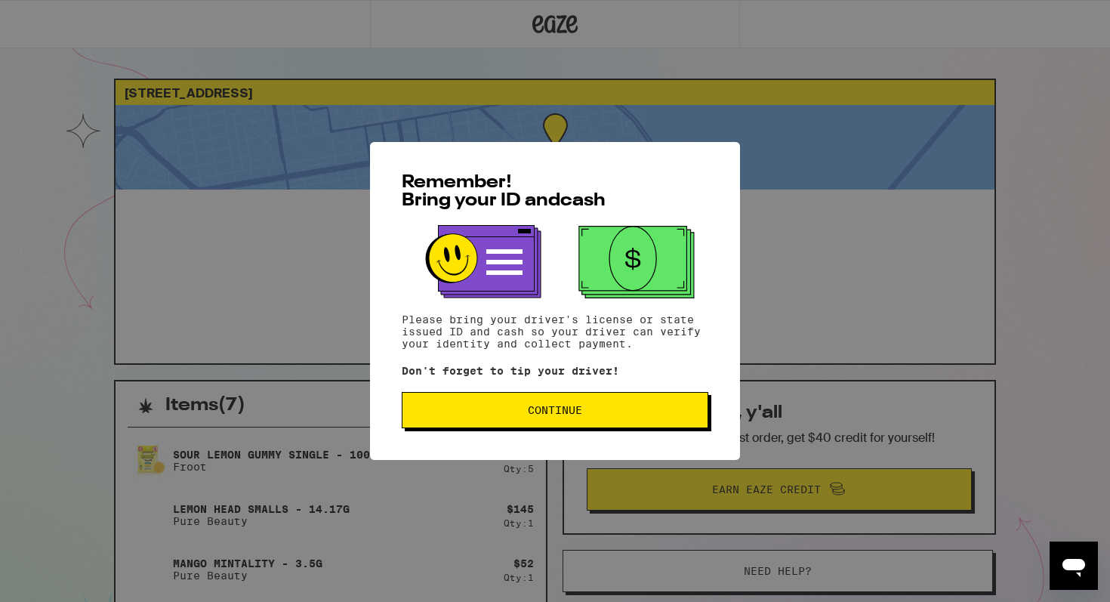
click at [433, 420] on button "Continue" at bounding box center [555, 410] width 306 height 36
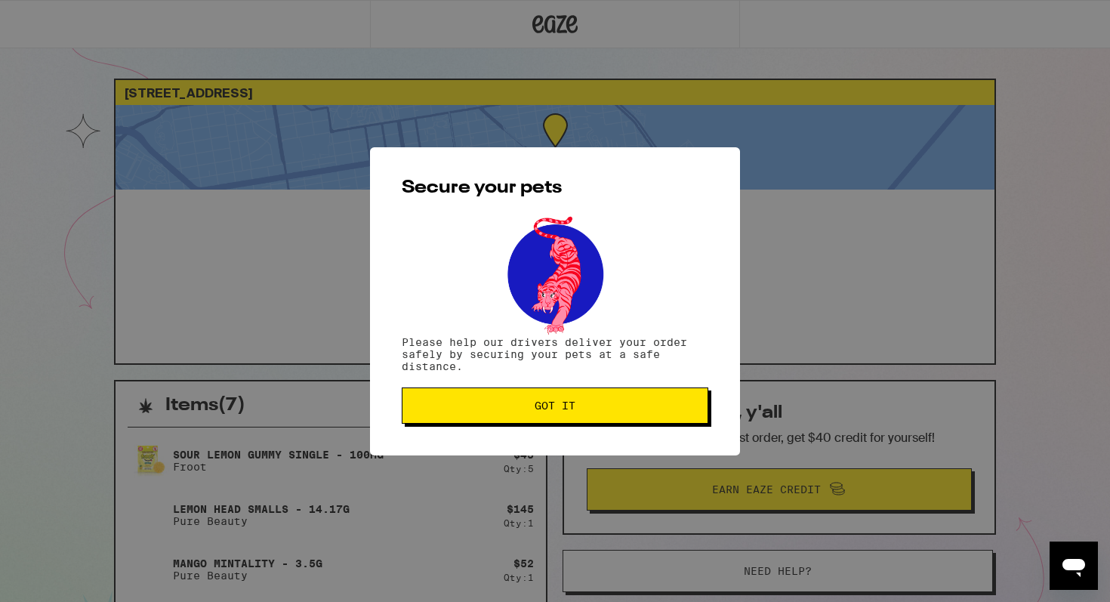
click at [438, 417] on button "Got it" at bounding box center [555, 405] width 306 height 36
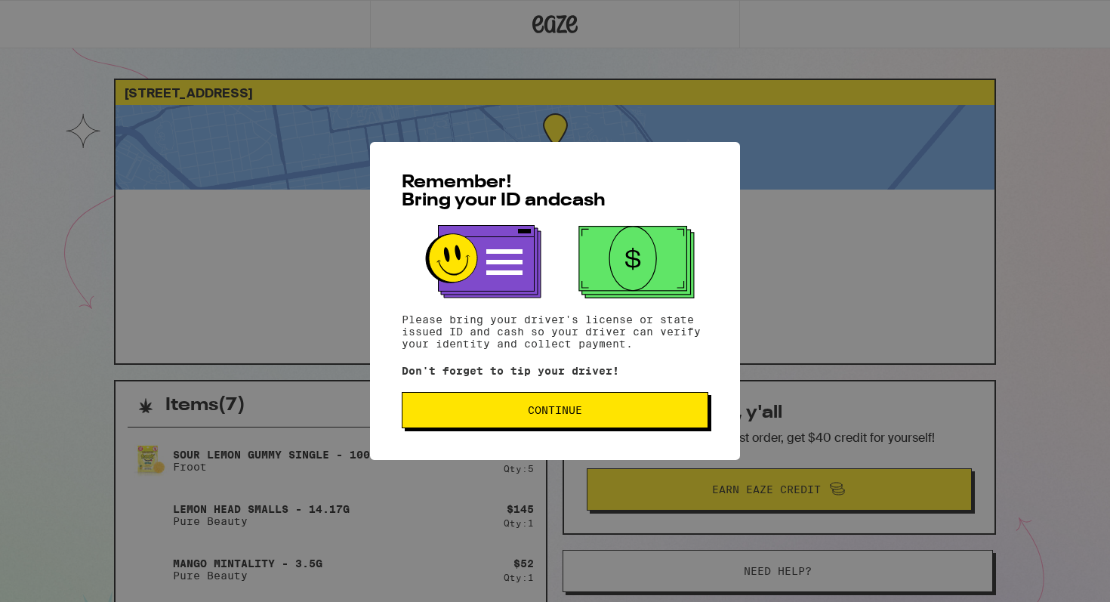
click at [588, 415] on span "Continue" at bounding box center [554, 410] width 281 height 11
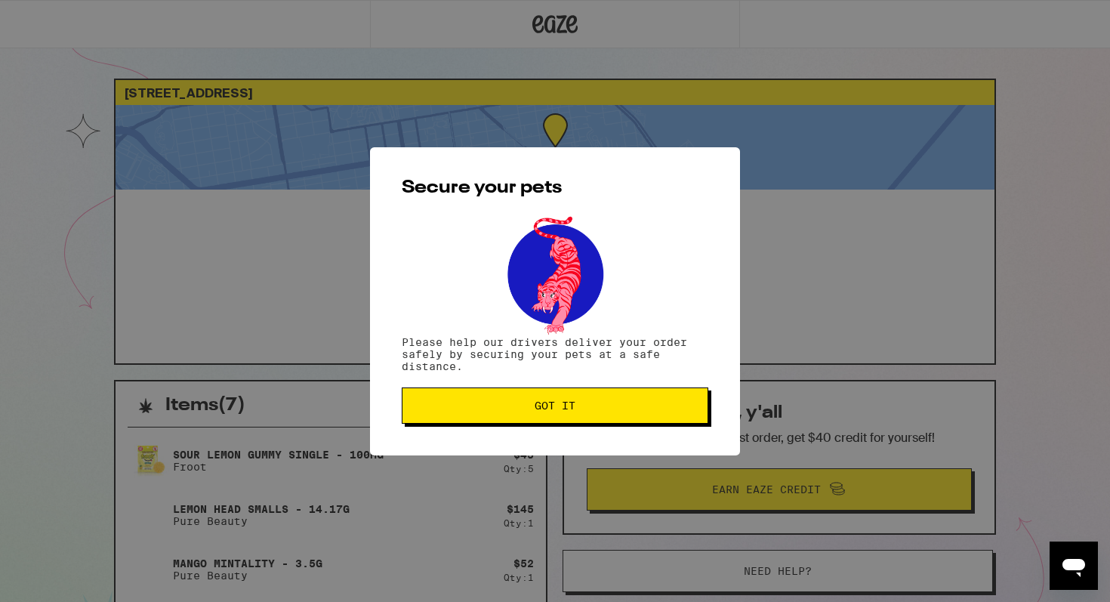
click at [588, 414] on button "Got it" at bounding box center [555, 405] width 306 height 36
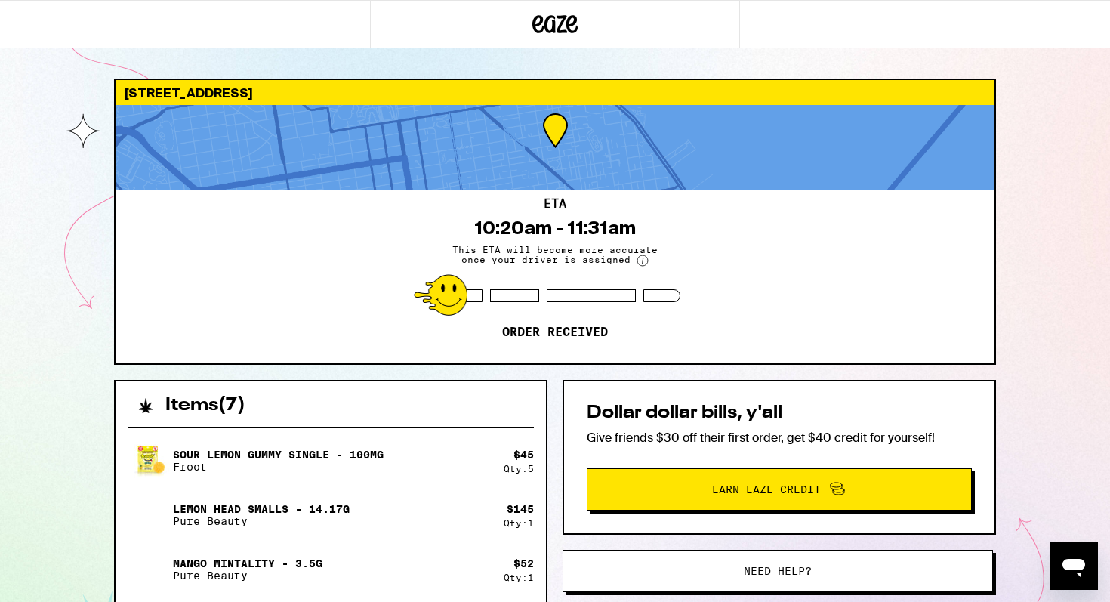
click at [705, 388] on div "Dollar dollar bills, y'all Give friends $30 off their first order, get $40 cred…" at bounding box center [778, 457] width 433 height 155
click at [749, 496] on span "Earn Eaze Credit" at bounding box center [779, 489] width 362 height 20
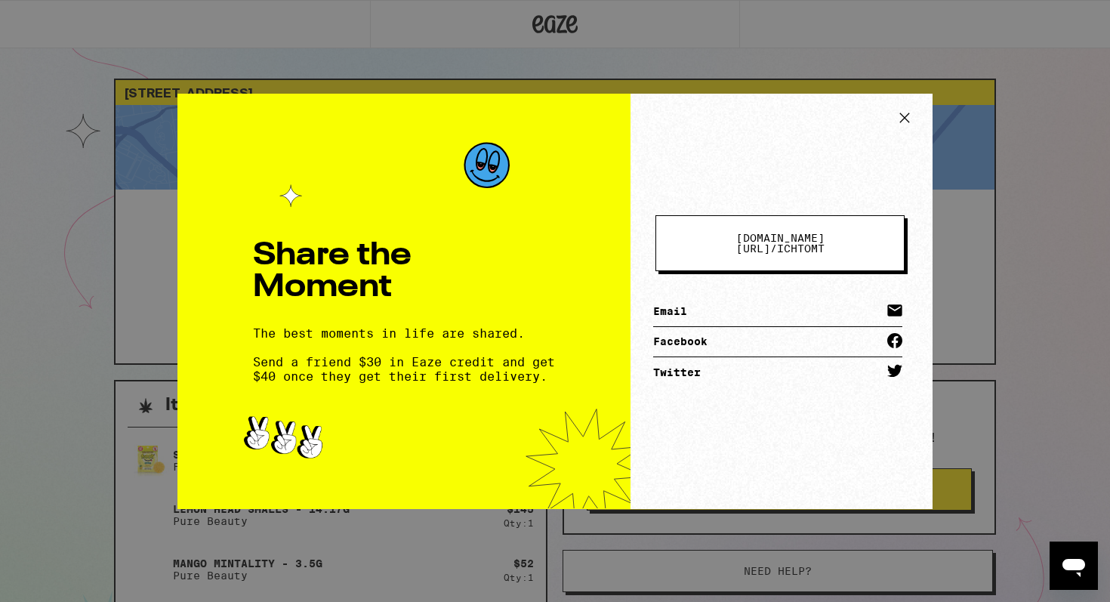
click at [910, 102] on div "[DOMAIN_NAME][URL] / ichtomt Email Facebook Twitter" at bounding box center [781, 301] width 302 height 415
click at [910, 106] on button at bounding box center [905, 120] width 32 height 28
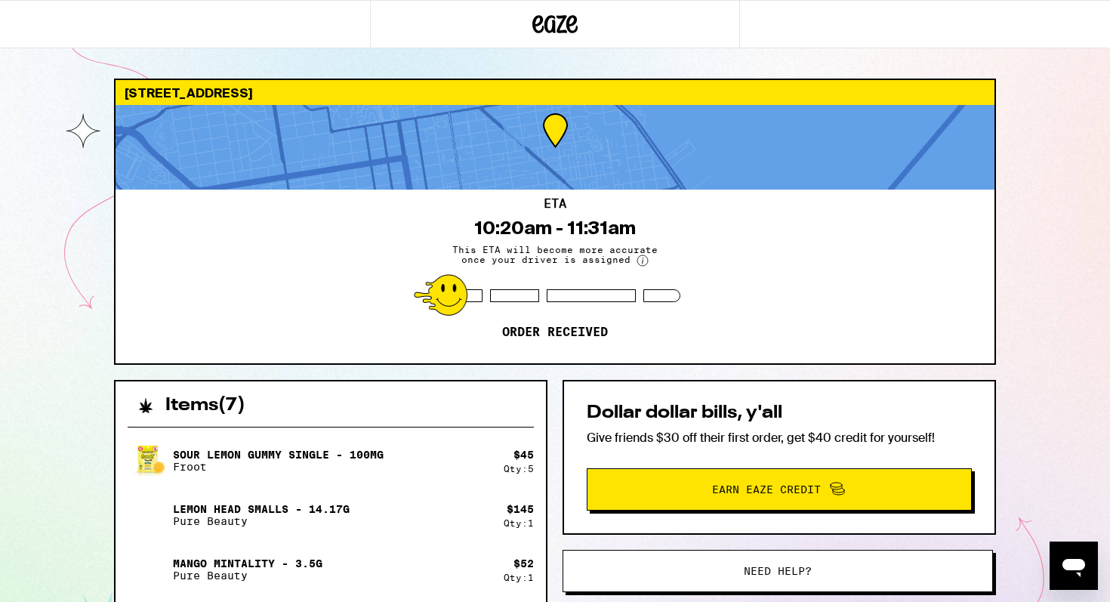
click at [1052, 367] on div "[STREET_ADDRESS] 10:20am - 11:31am This ETA will become more accurate once your…" at bounding box center [555, 411] width 1110 height 823
click at [1070, 554] on icon "Open messaging window" at bounding box center [1073, 565] width 27 height 27
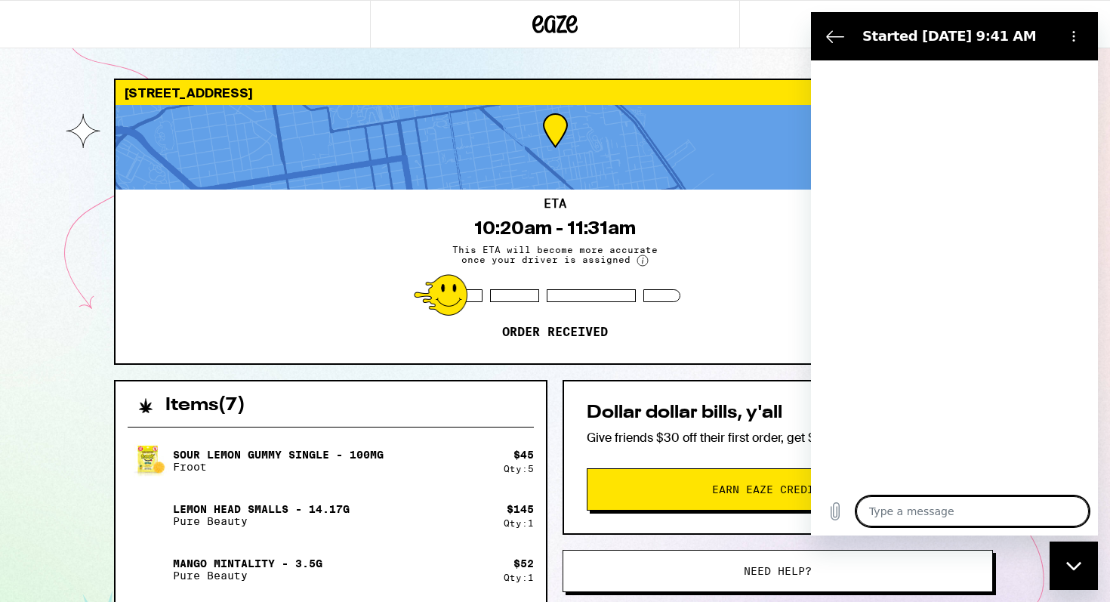
type textarea "x"
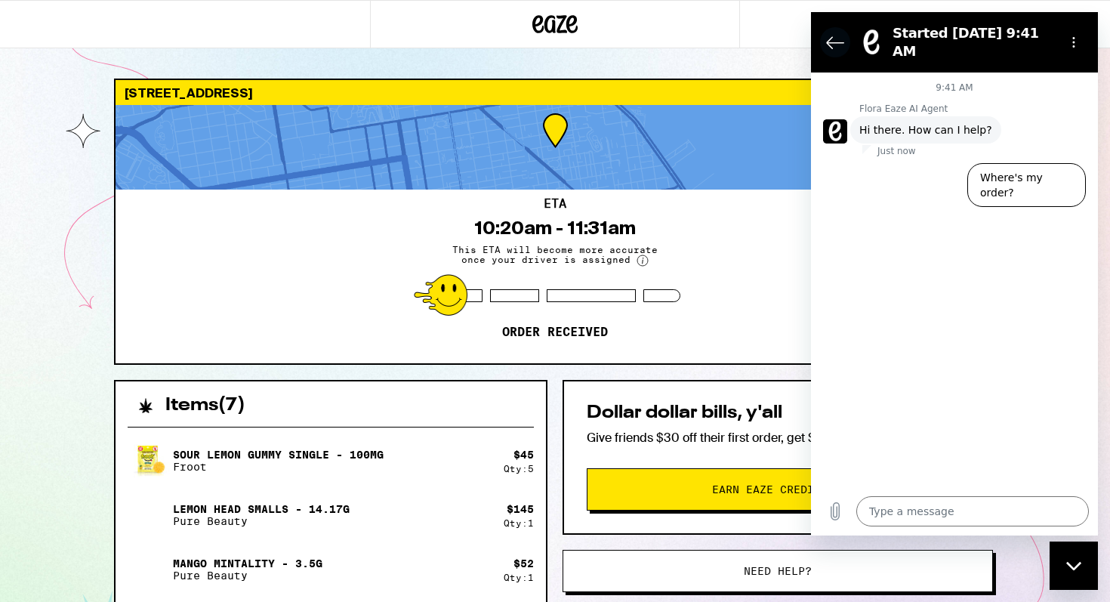
click at [832, 33] on icon "Back to the conversation list" at bounding box center [835, 42] width 18 height 18
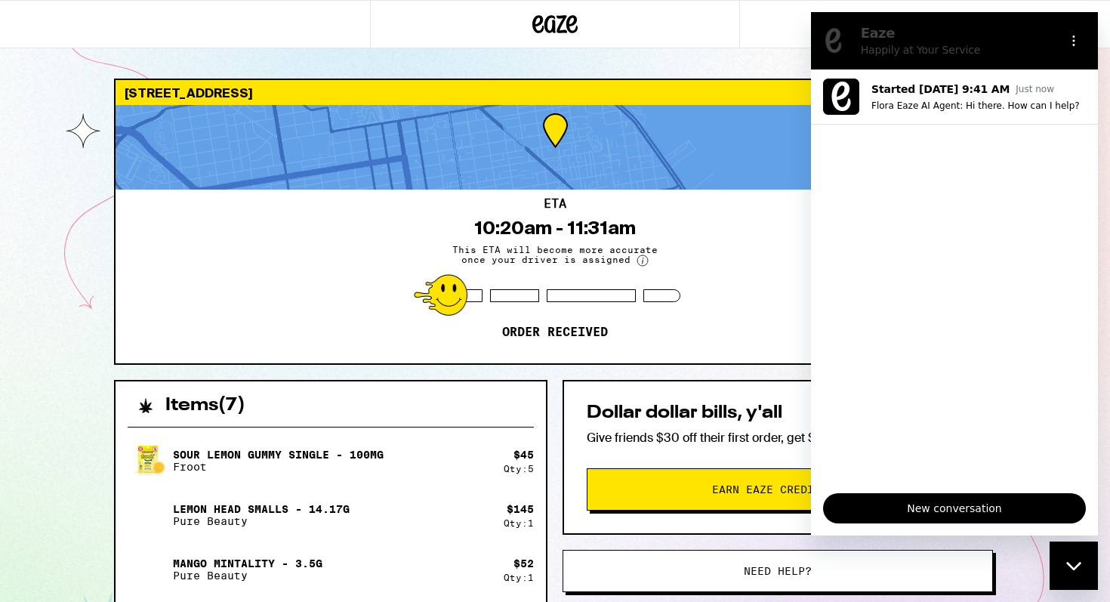
click at [94, 187] on div "[STREET_ADDRESS] 10:20am - 11:31am This ETA will become more accurate once your…" at bounding box center [555, 411] width 1110 height 823
